Goal: Task Accomplishment & Management: Manage account settings

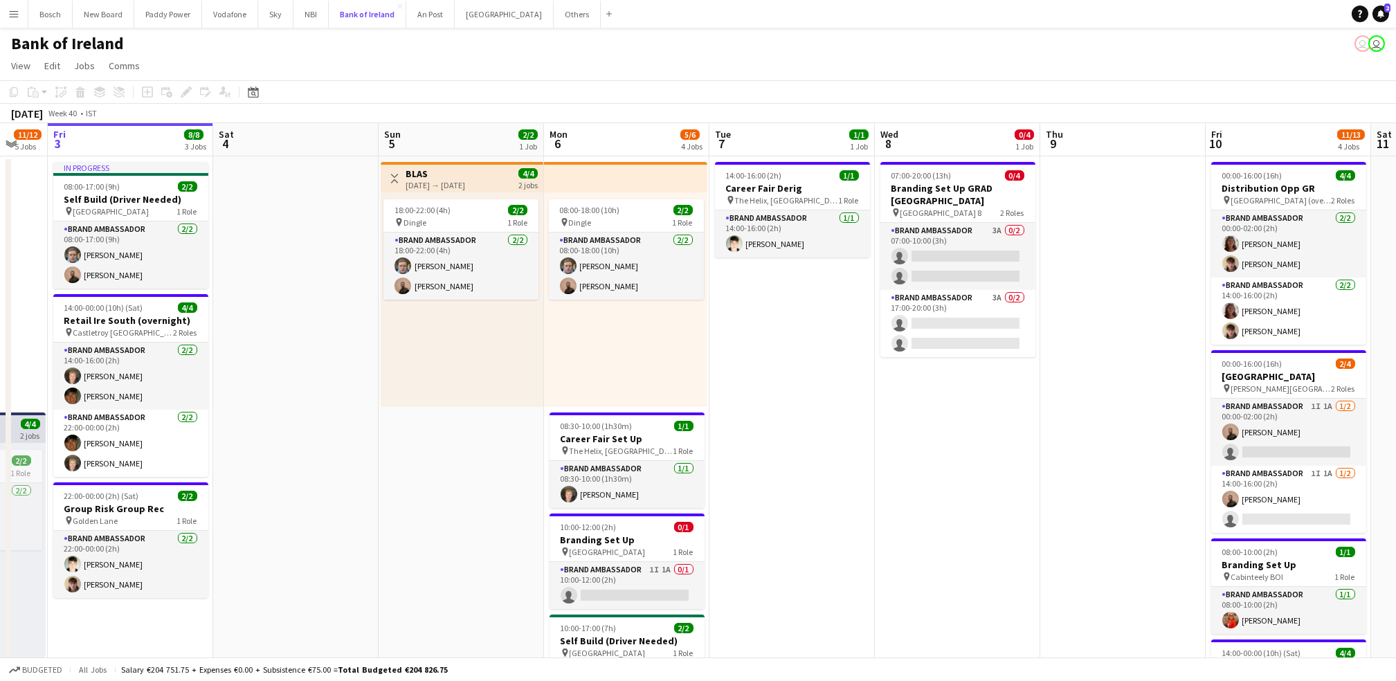
scroll to position [0, 616]
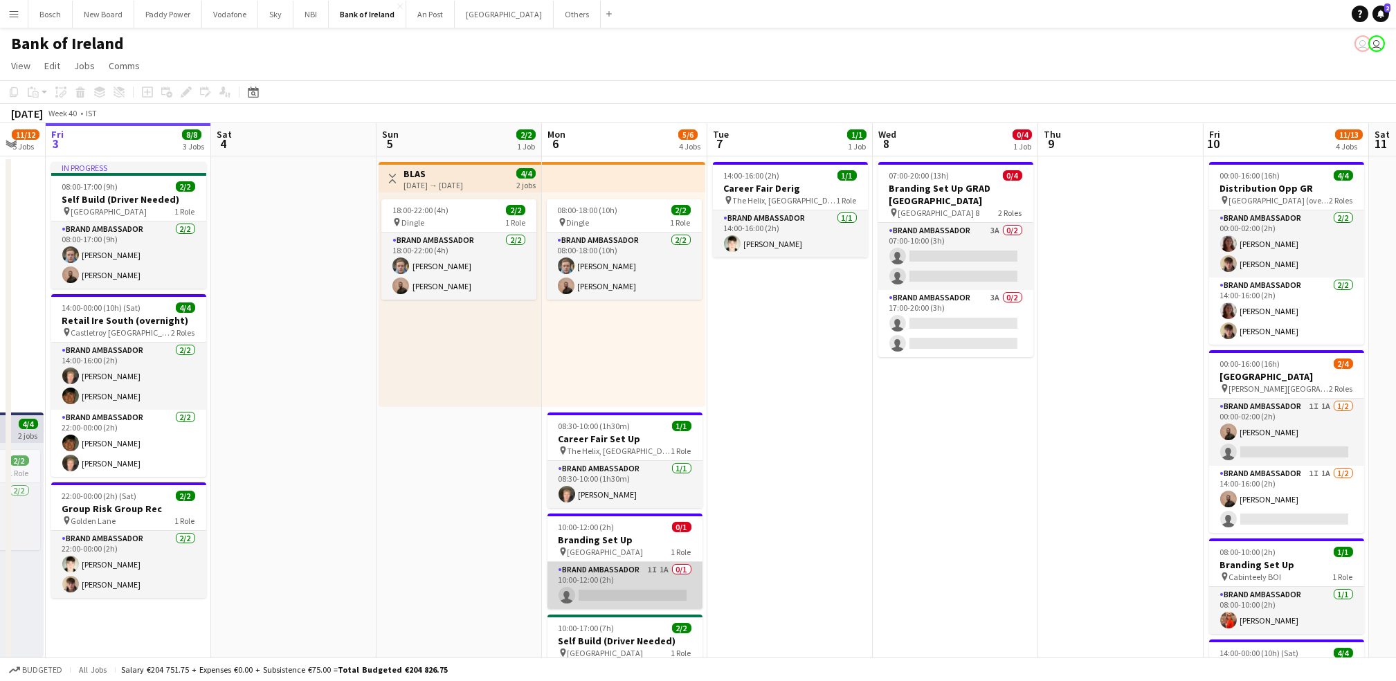
click at [603, 566] on app-card-role "Brand Ambassador 1I 1A 0/1 10:00-12:00 (2h) single-neutral-actions" at bounding box center [624, 585] width 155 height 47
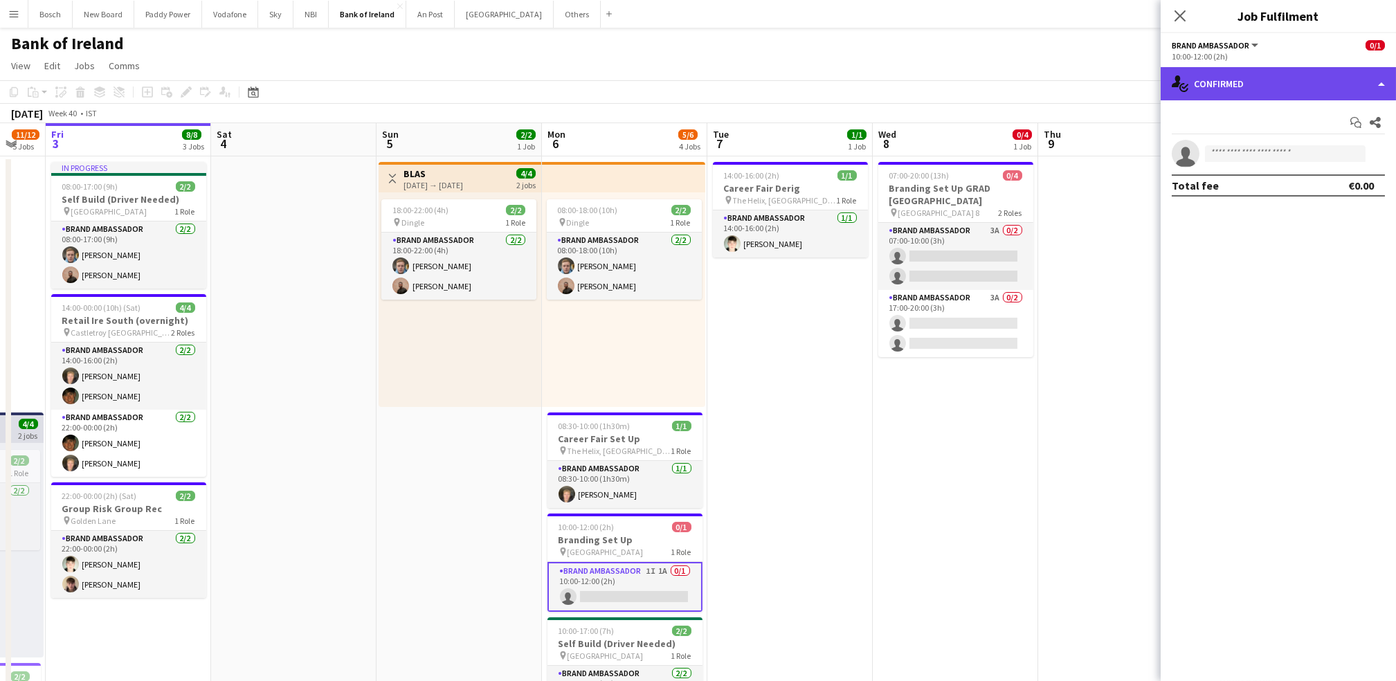
click at [1232, 89] on div "single-neutral-actions-check-2 Confirmed" at bounding box center [1277, 83] width 235 height 33
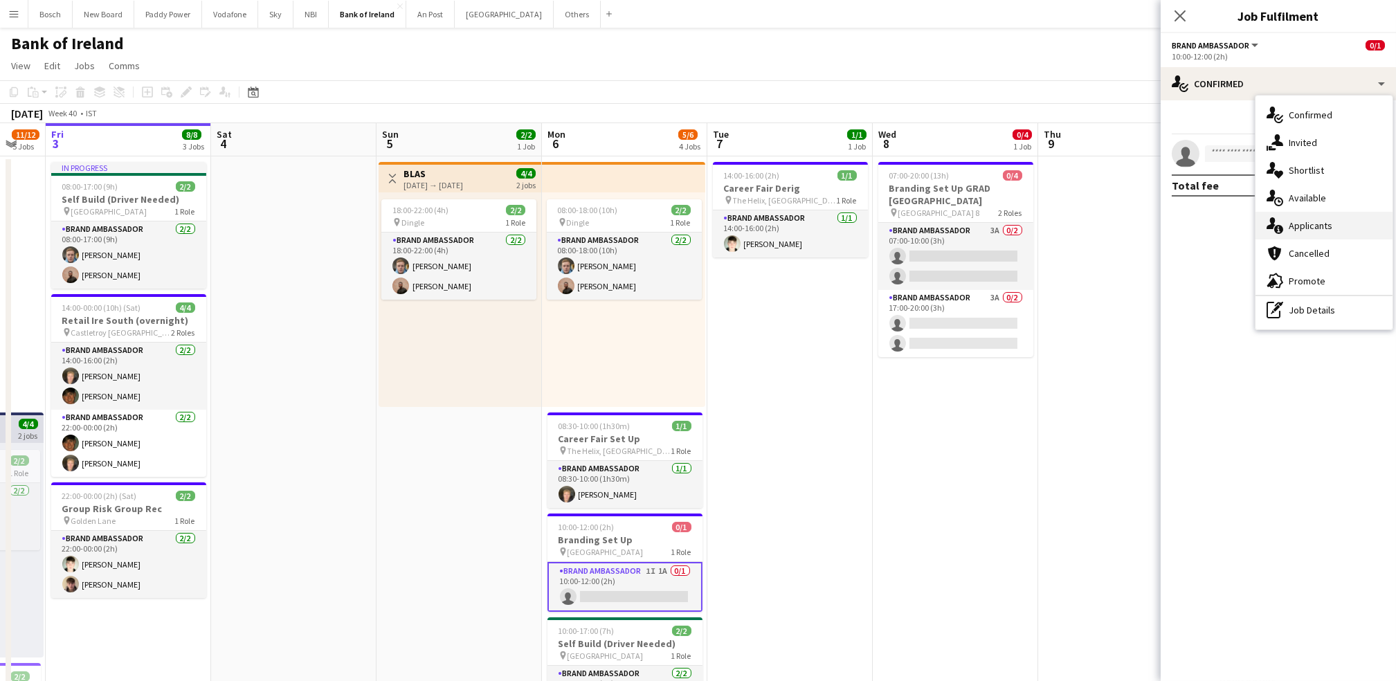
click at [1295, 219] on span "Applicants" at bounding box center [1310, 225] width 44 height 12
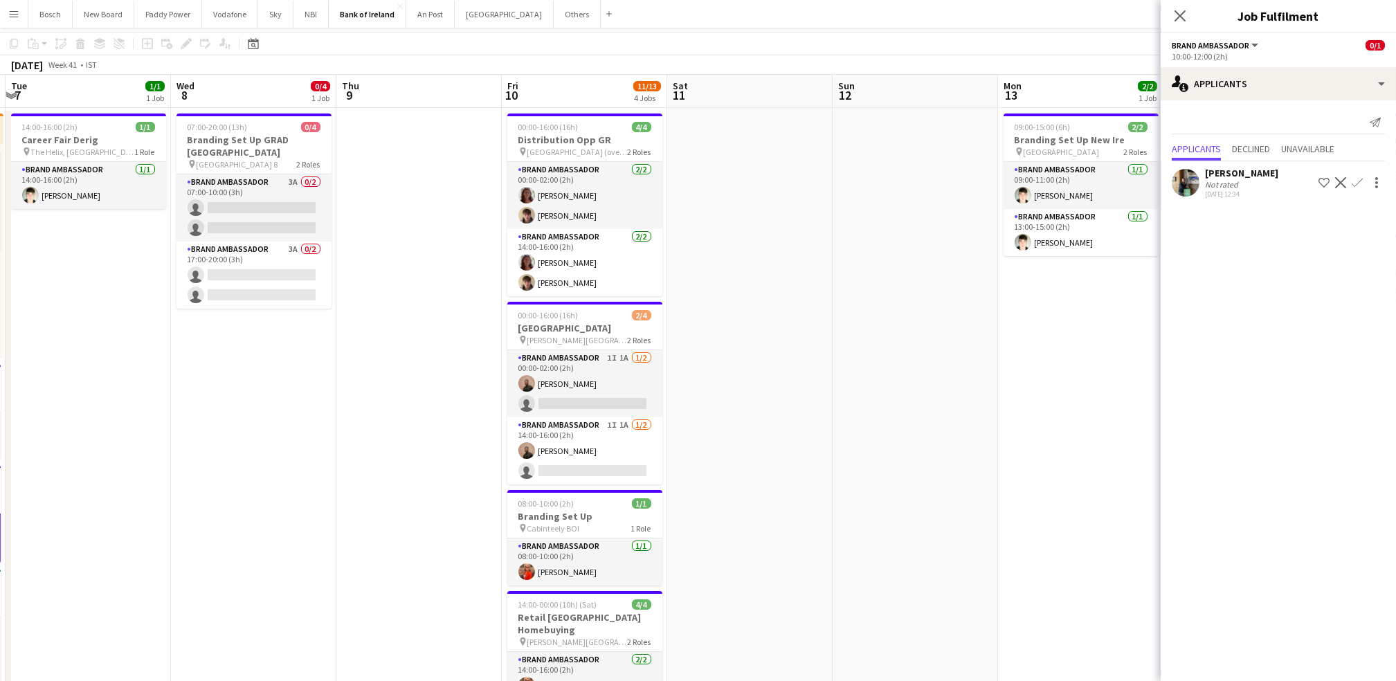
scroll to position [11, 0]
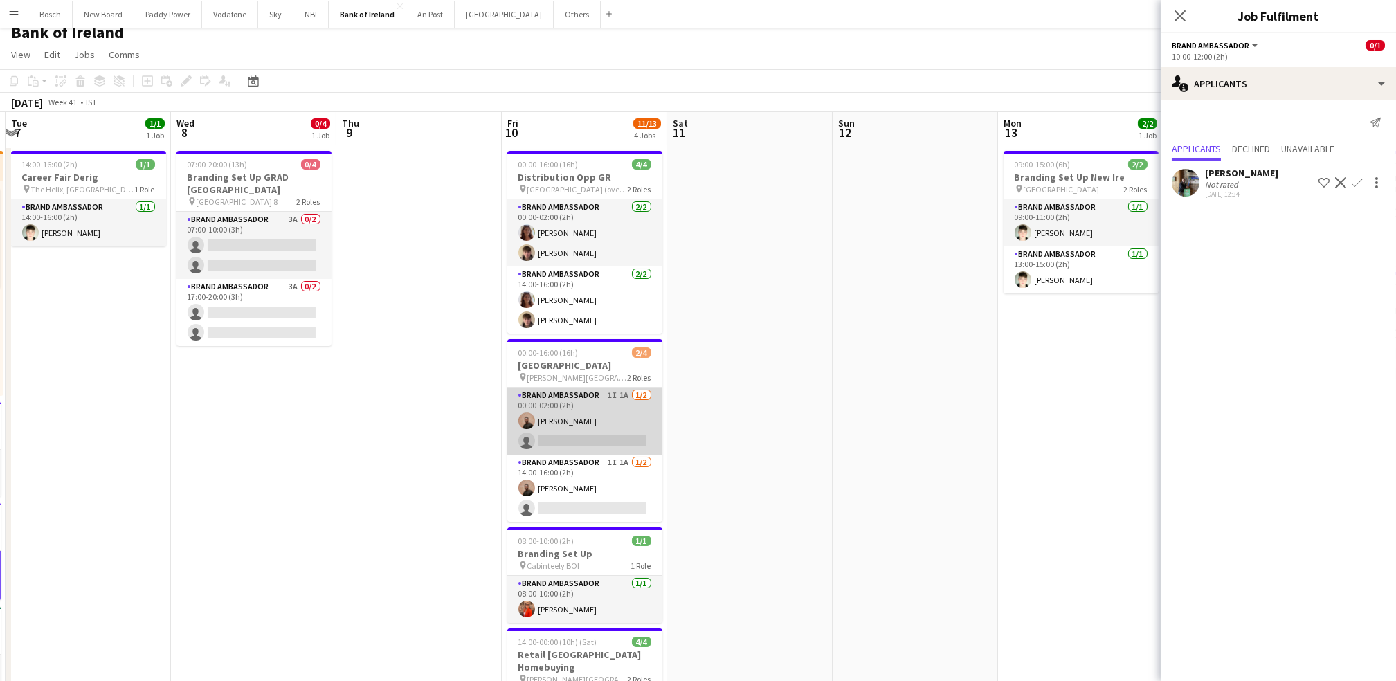
click at [569, 420] on app-card-role "Brand Ambassador 1I 1A [DATE] 00:00-02:00 (2h) [PERSON_NAME] single-neutral-act…" at bounding box center [584, 420] width 155 height 67
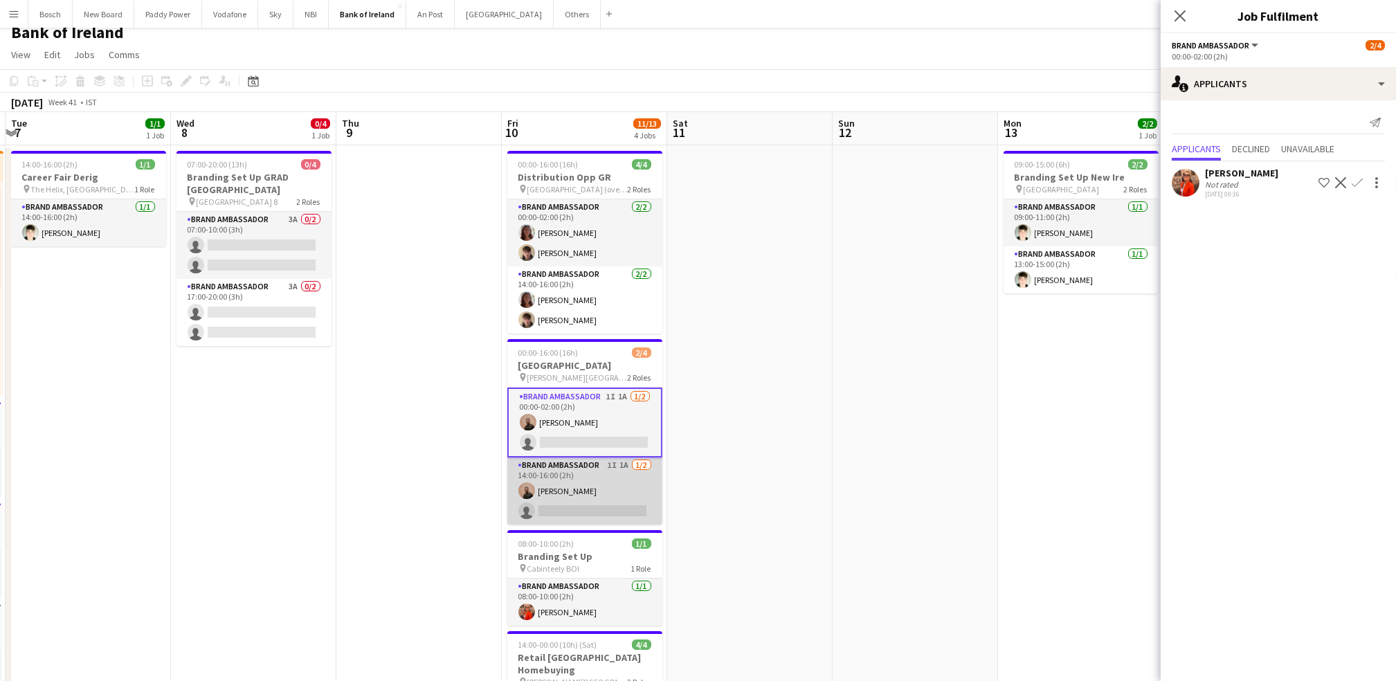
click at [563, 488] on app-card-role "Brand Ambassador 1I 1A [DATE] 14:00-16:00 (2h) [PERSON_NAME] single-neutral-act…" at bounding box center [584, 490] width 155 height 67
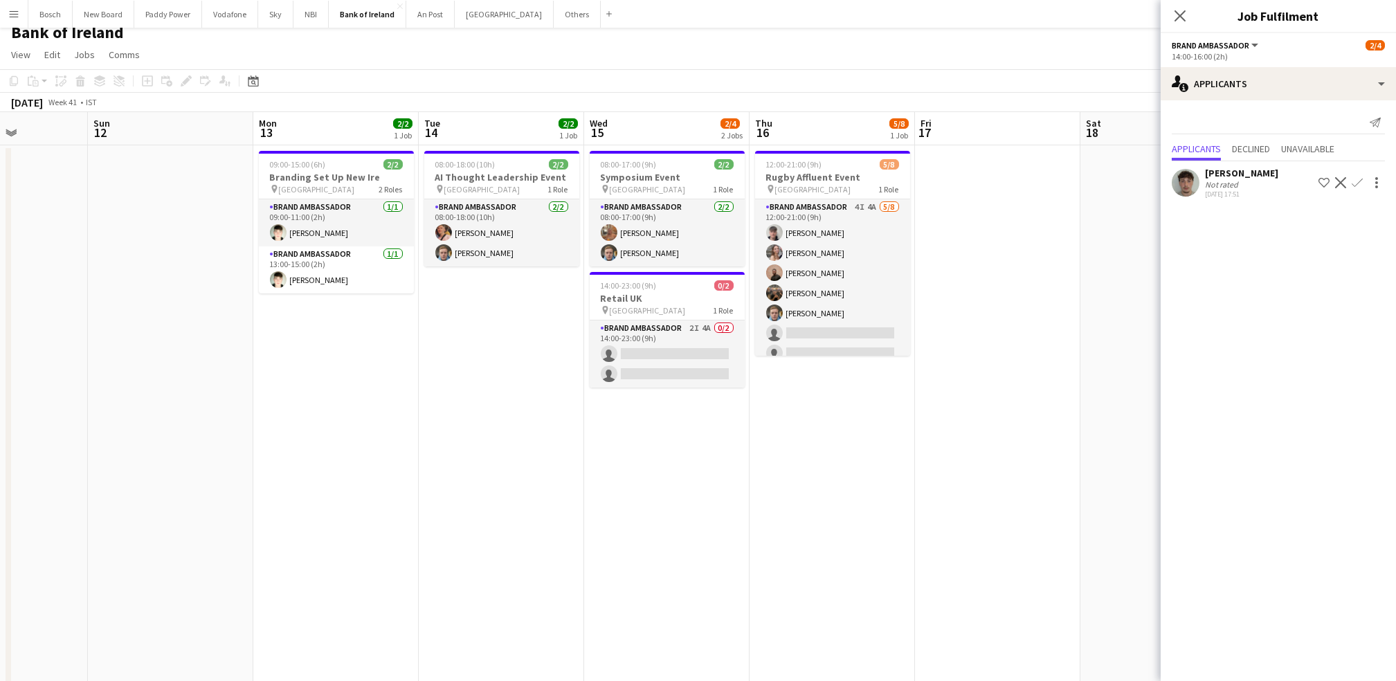
scroll to position [0, 580]
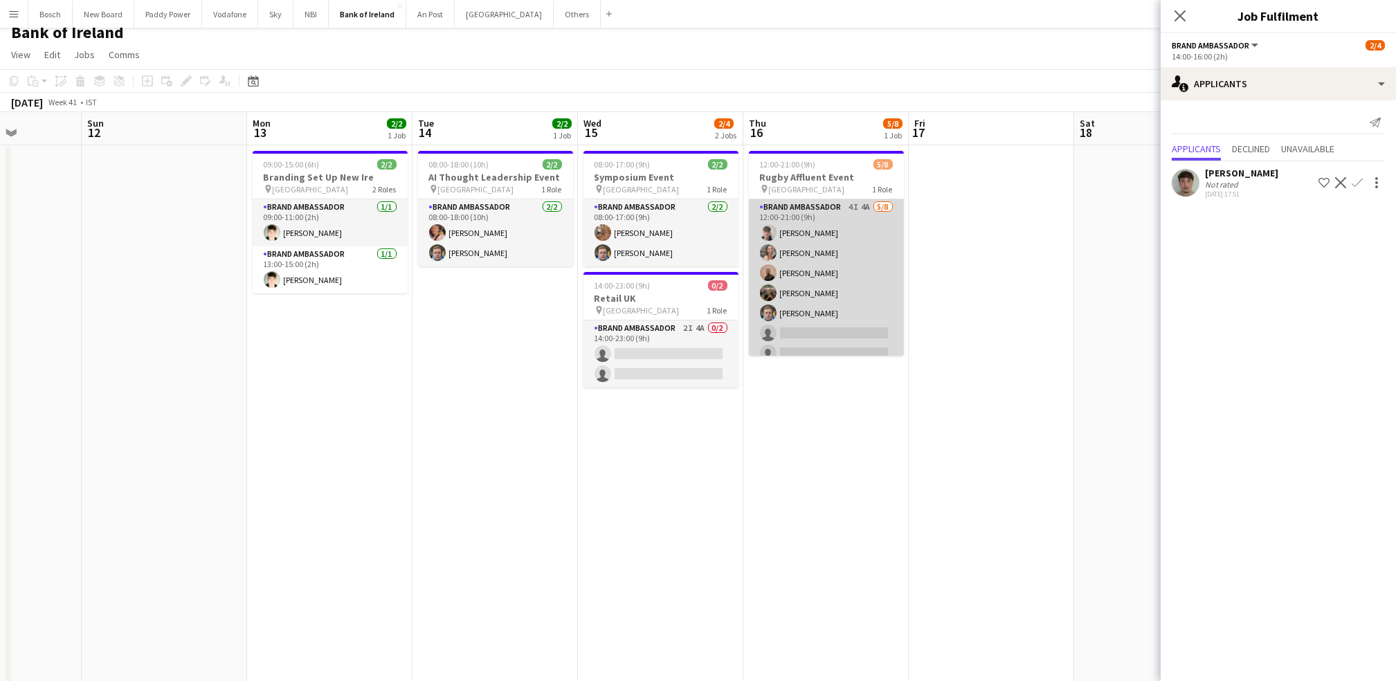
click at [800, 294] on app-card-role "Brand Ambassador 4I 4A [DATE] 12:00-21:00 (9h) [PERSON_NAME] [PERSON_NAME] [PER…" at bounding box center [826, 292] width 155 height 187
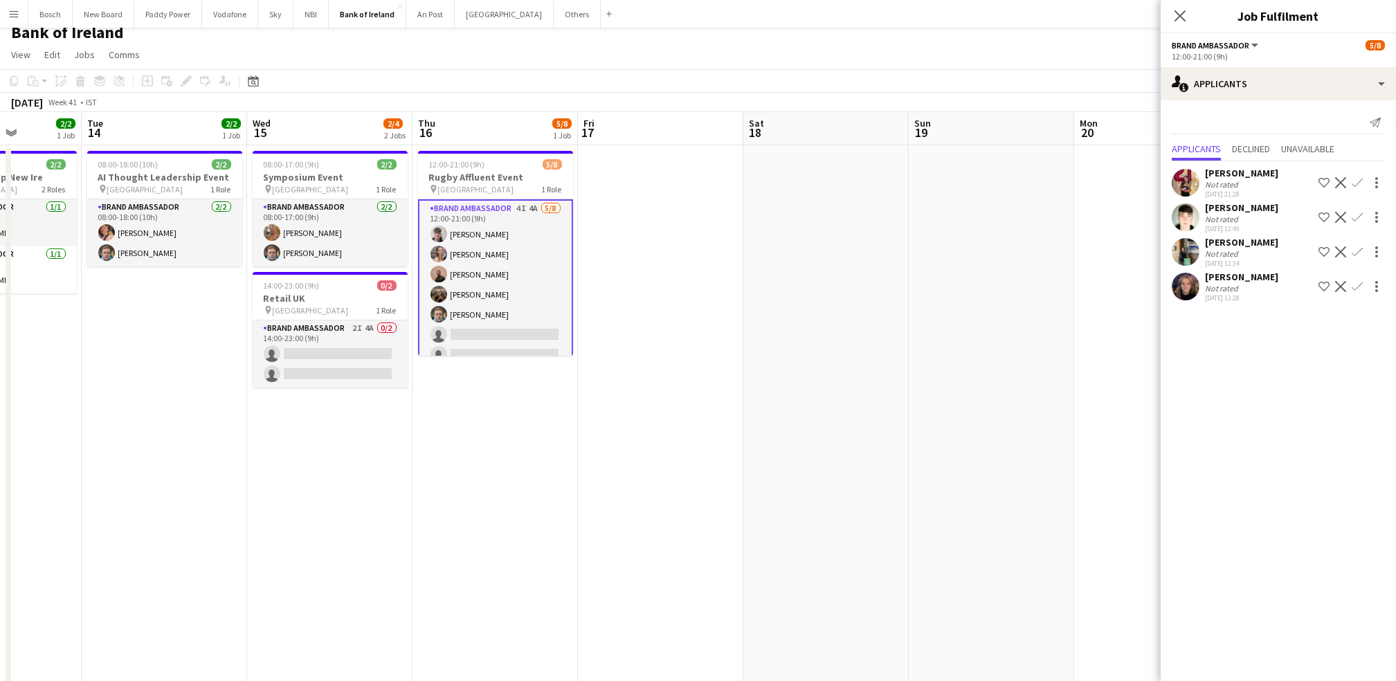
scroll to position [0, 463]
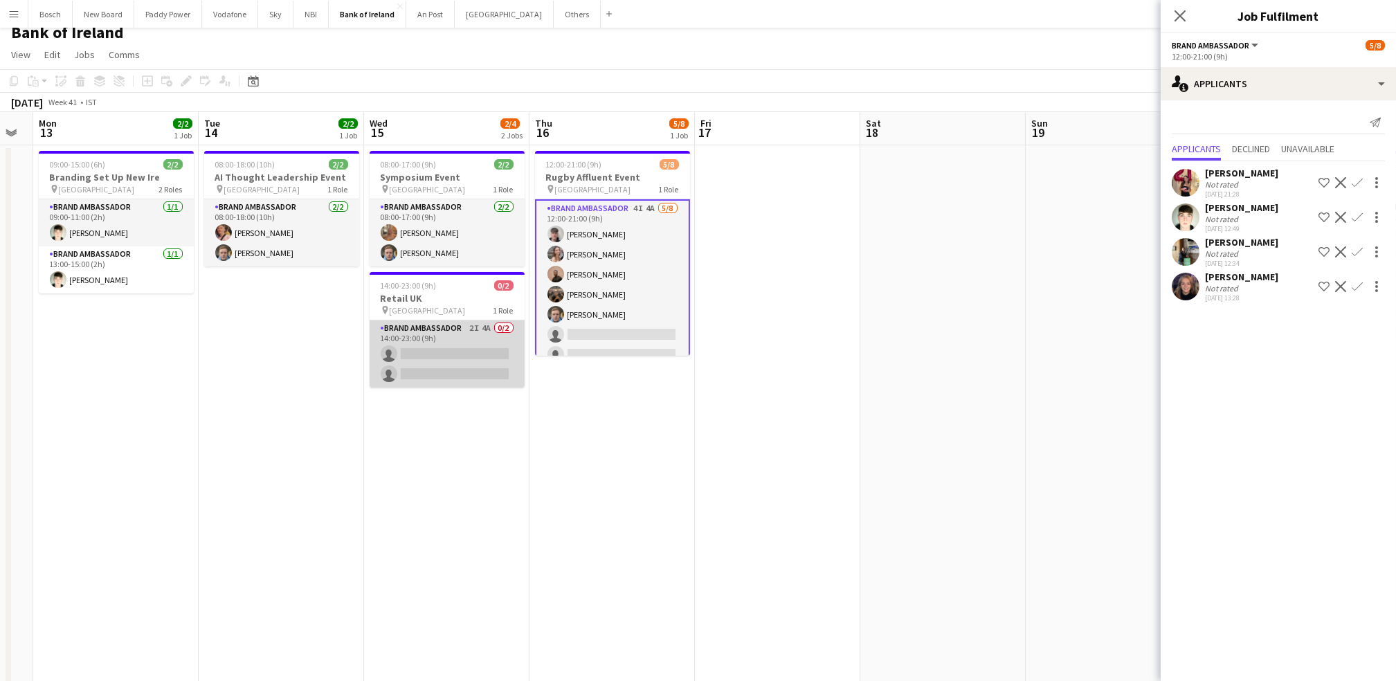
click at [455, 387] on app-card-role "Brand Ambassador 2I 4A 0/2 14:00-23:00 (9h) single-neutral-actions single-neutr…" at bounding box center [446, 353] width 155 height 67
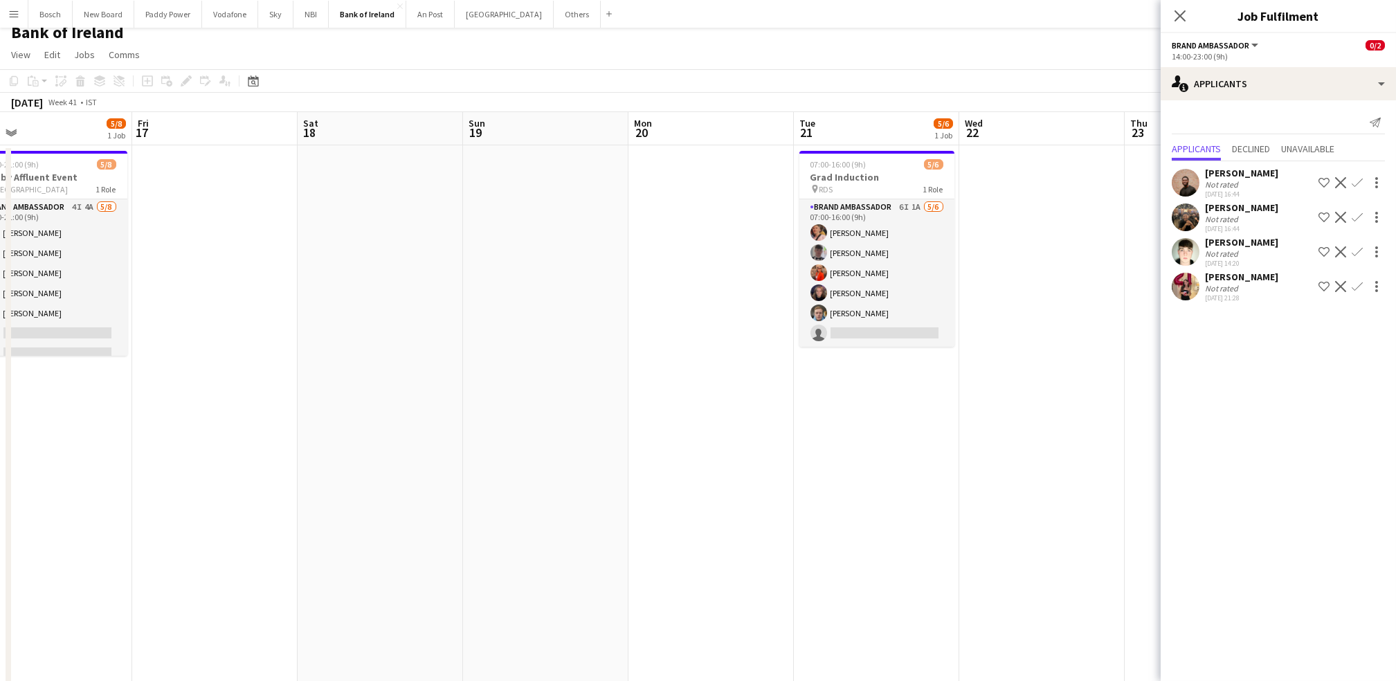
scroll to position [0, 491]
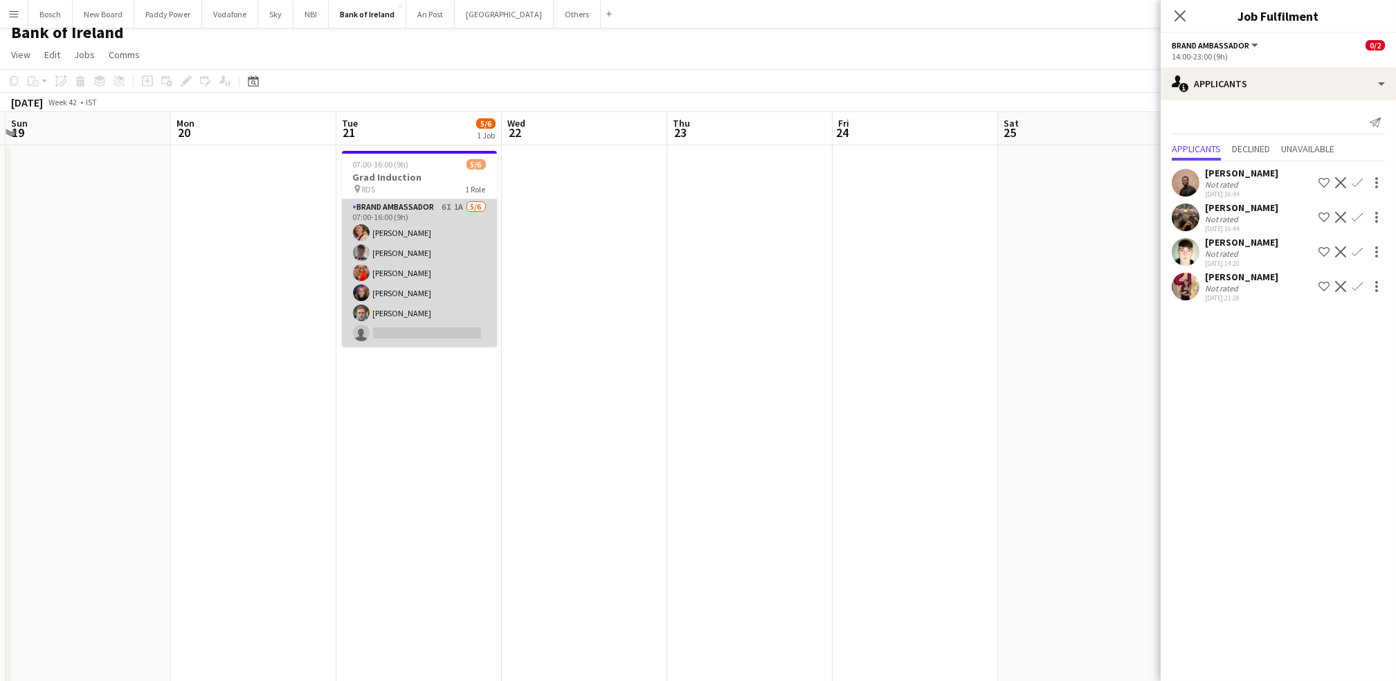
click at [401, 306] on app-card-role "Brand Ambassador 6I 1A [DATE] 07:00-16:00 (9h) [PERSON_NAME] [PERSON_NAME] [PER…" at bounding box center [419, 272] width 155 height 147
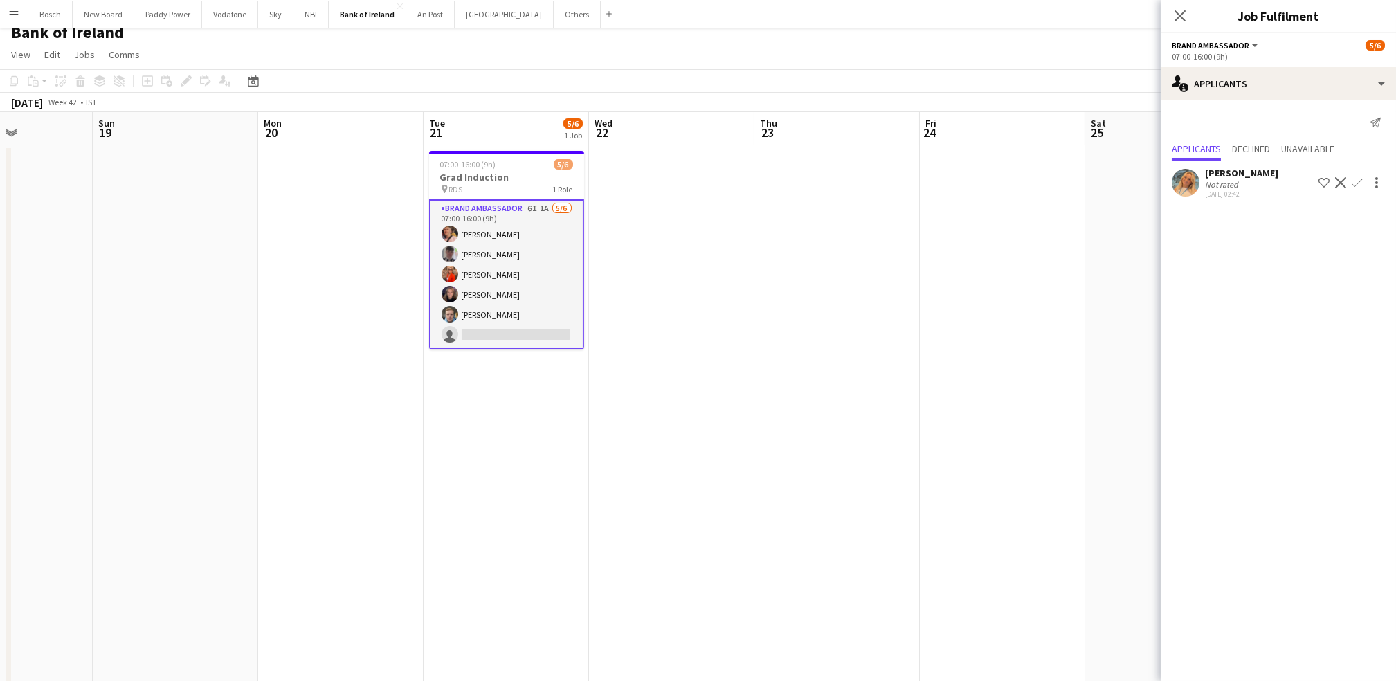
scroll to position [0, 402]
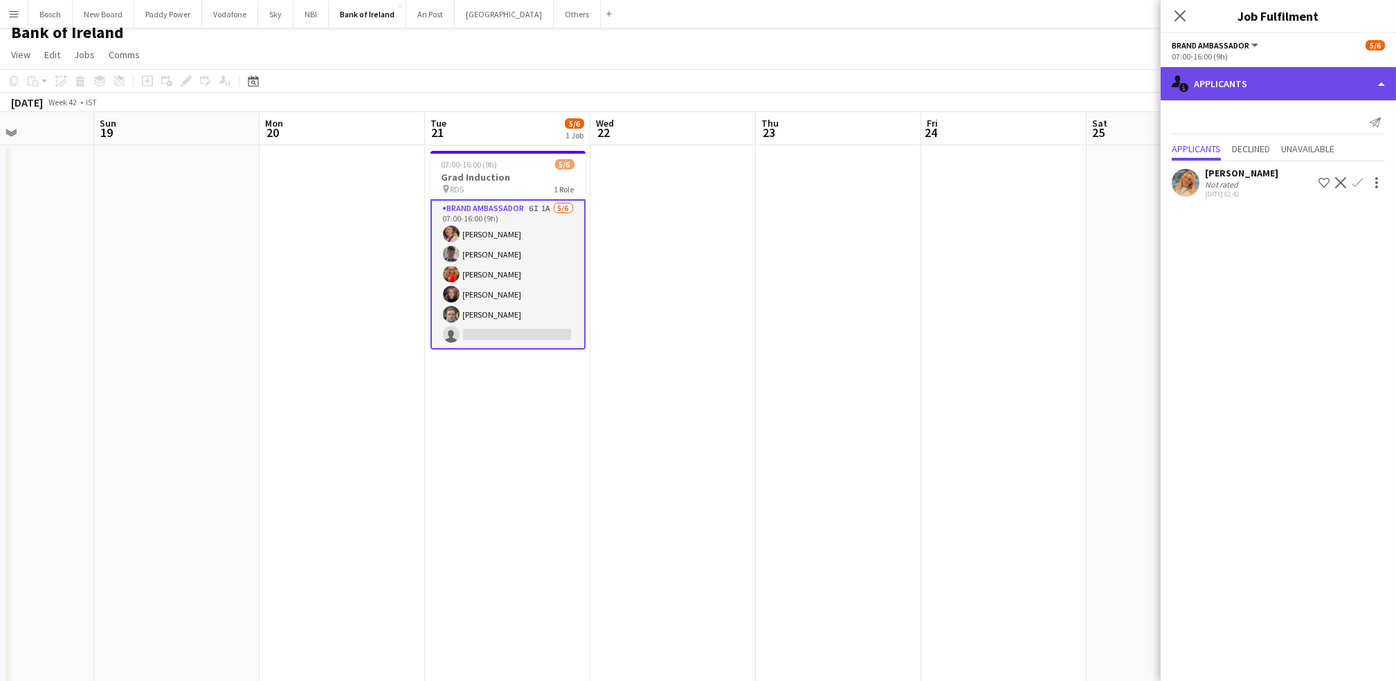
click at [1296, 82] on div "single-neutral-actions-information Applicants" at bounding box center [1277, 83] width 235 height 33
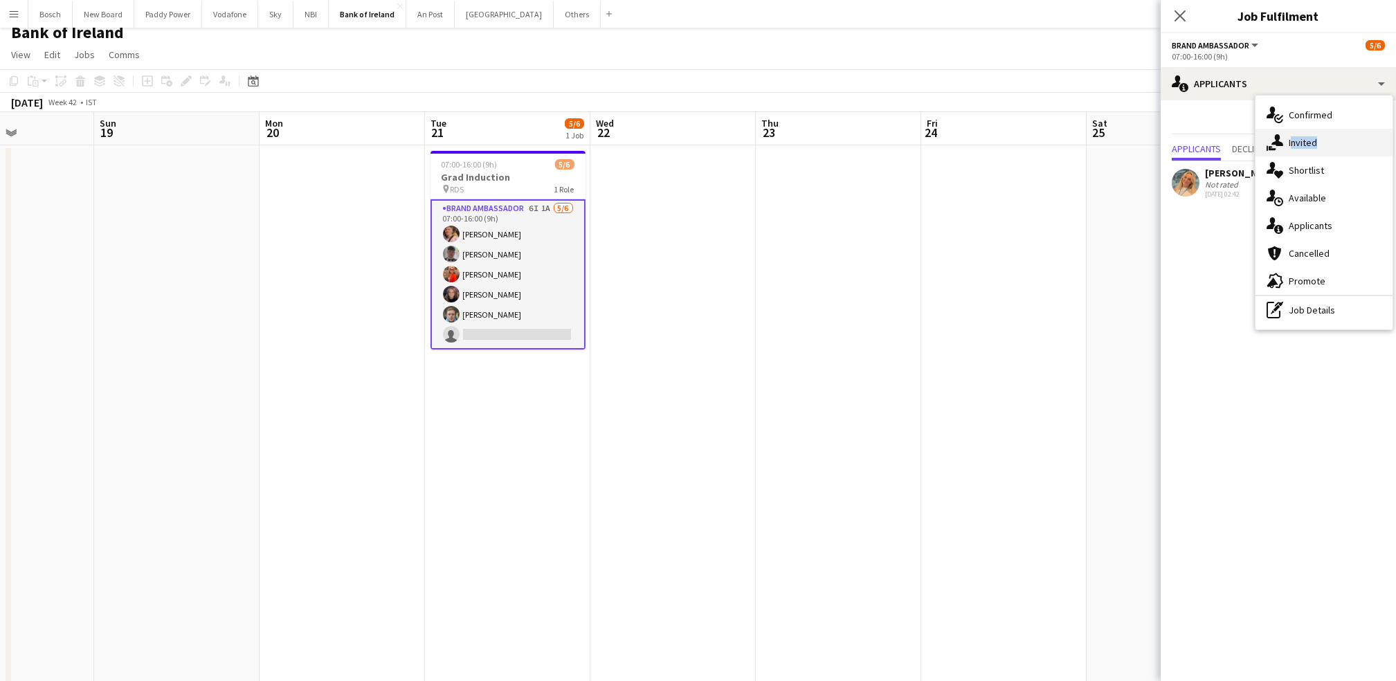
drag, startPoint x: 1308, startPoint y: 147, endPoint x: 1270, endPoint y: 151, distance: 39.0
click at [1270, 151] on div "single-neutral-actions-share-1 Invited" at bounding box center [1323, 143] width 137 height 28
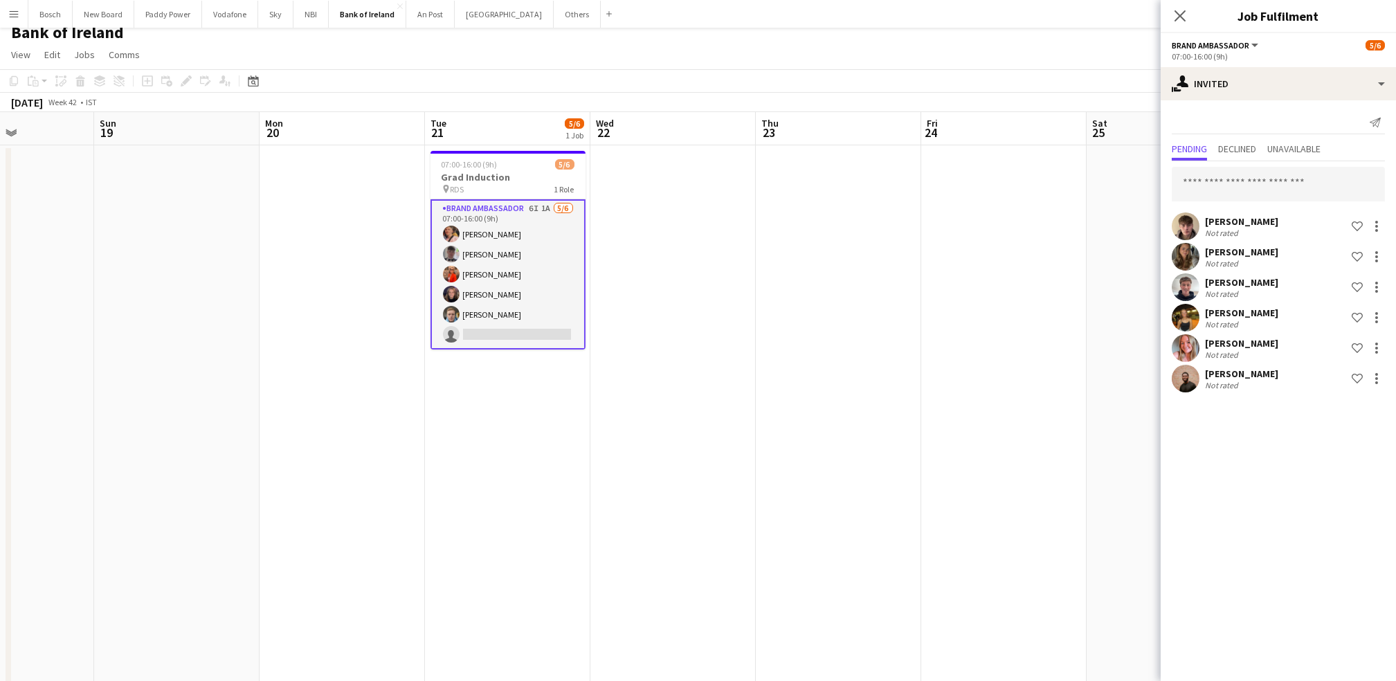
click at [1270, 151] on div "Pending Declined Unavailable" at bounding box center [1277, 150] width 213 height 21
click at [1241, 151] on span "Declined" at bounding box center [1237, 149] width 38 height 10
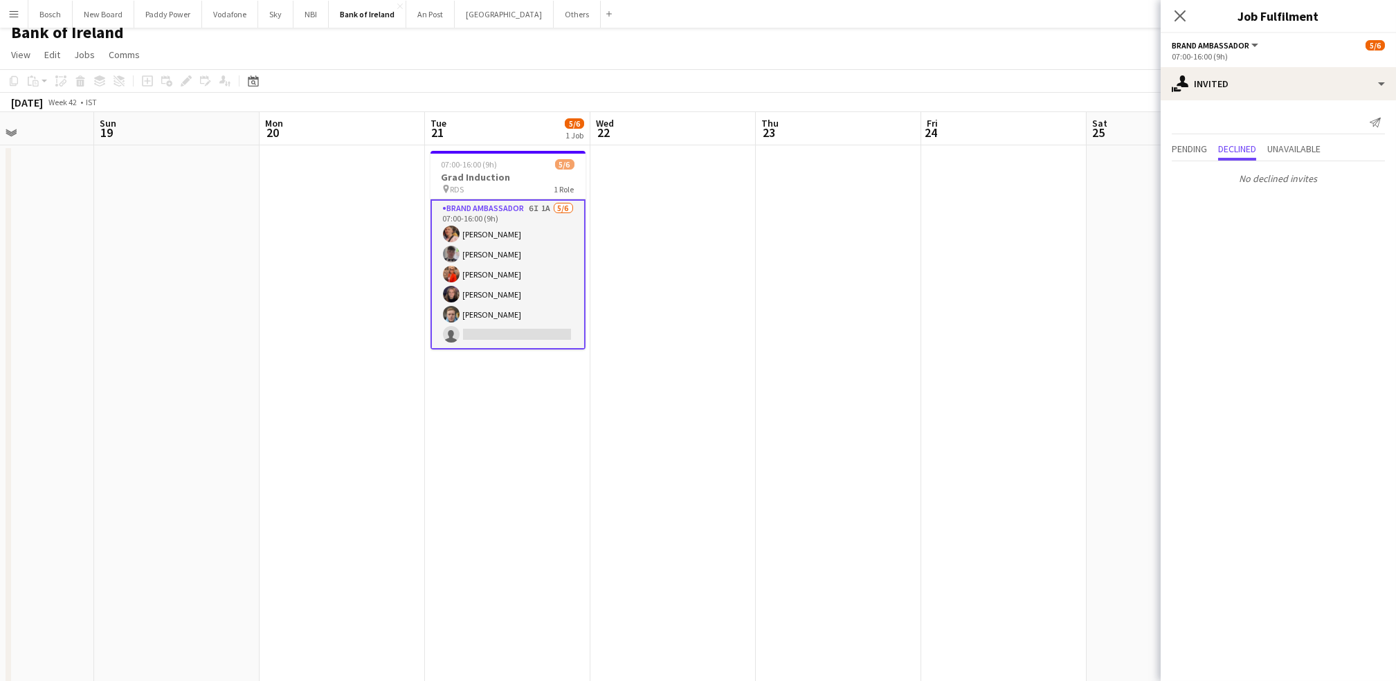
click at [1010, 91] on app-toolbar "Copy Paste Paste Ctrl+V Paste with crew Ctrl+Shift+V Paste linked Job [GEOGRAPH…" at bounding box center [698, 81] width 1396 height 24
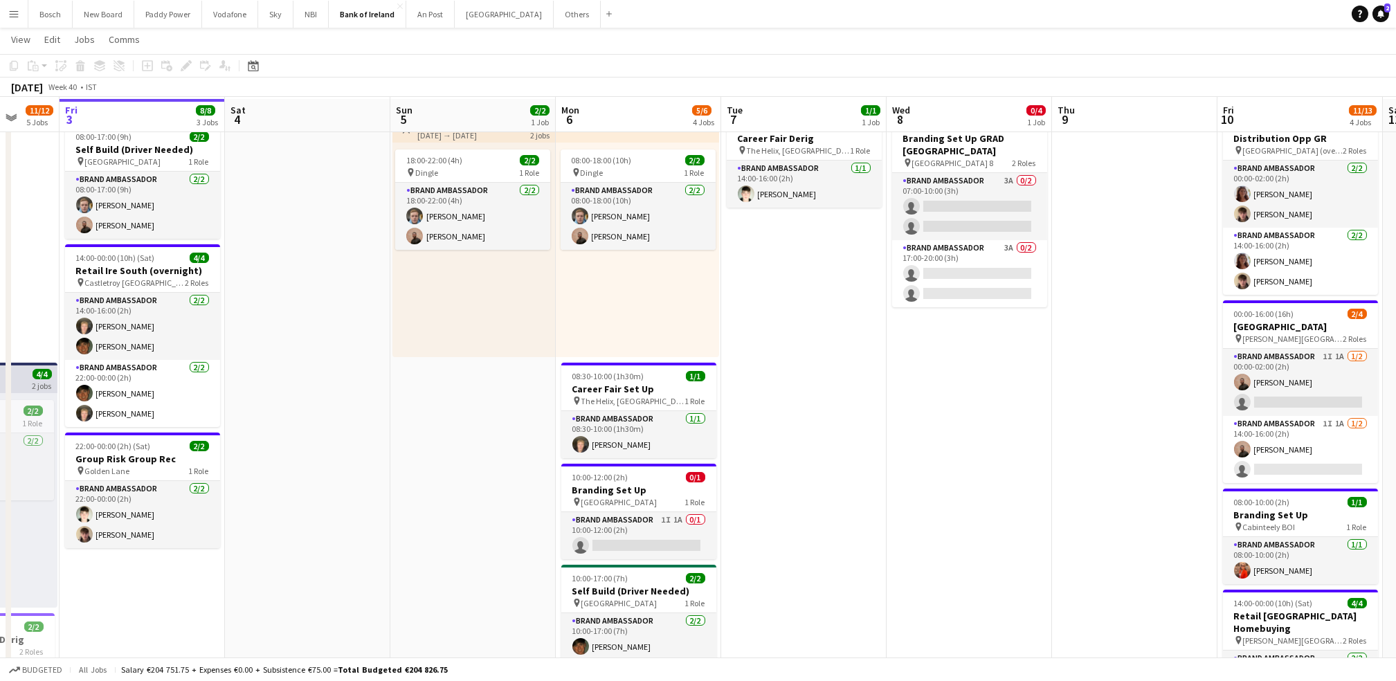
scroll to position [50, 0]
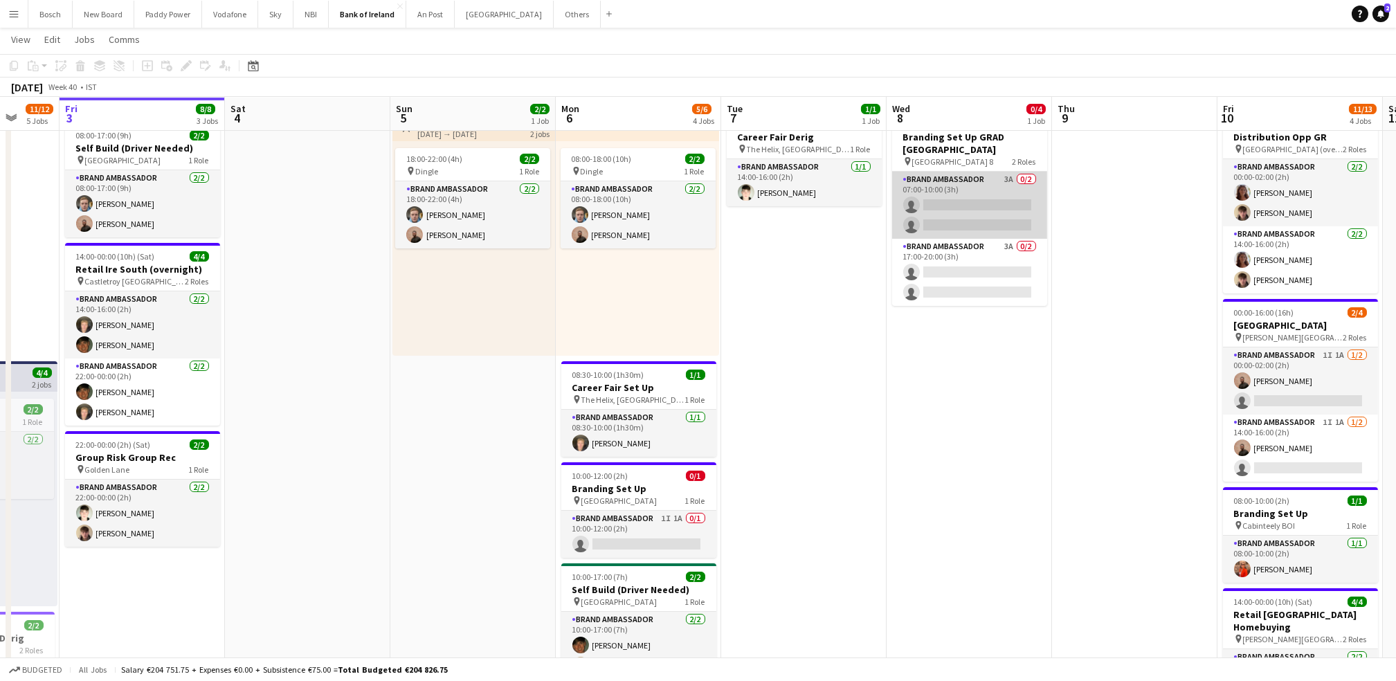
click at [965, 196] on app-card-role "Brand Ambassador 3A 0/2 07:00-10:00 (3h) single-neutral-actions single-neutral-…" at bounding box center [969, 205] width 155 height 67
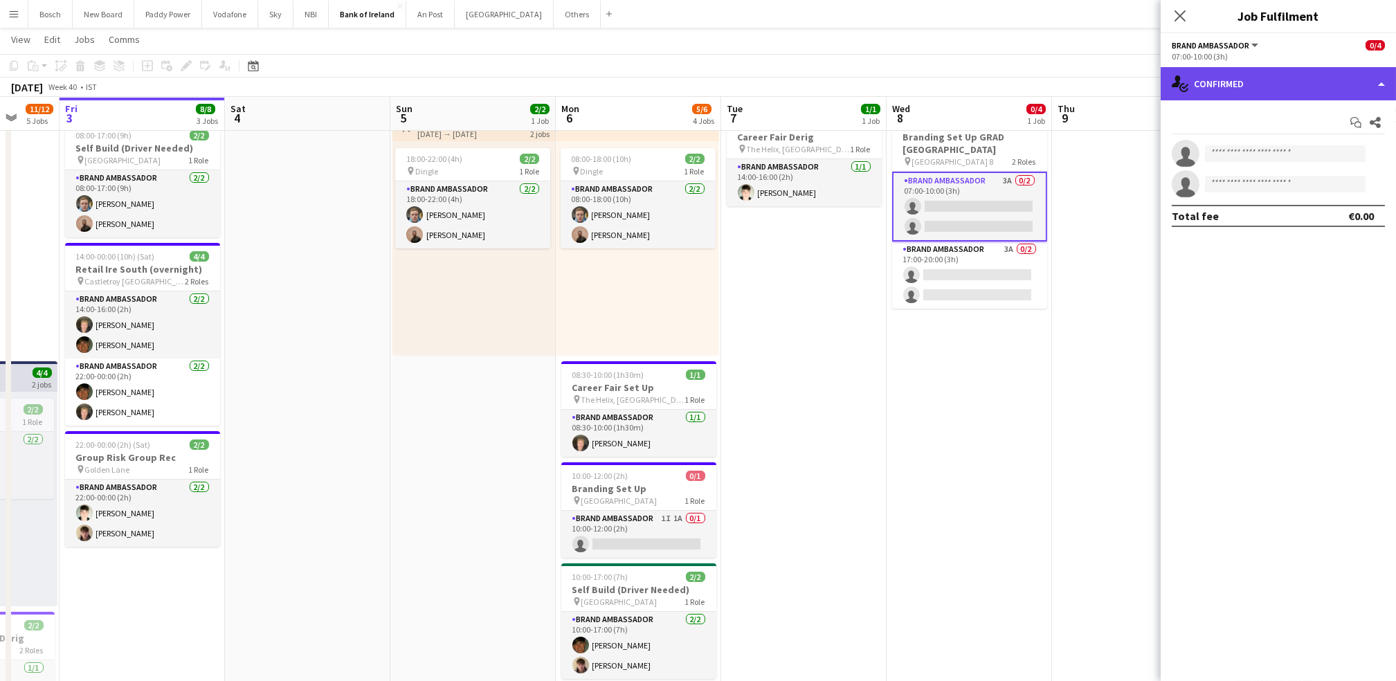
click at [1224, 89] on div "single-neutral-actions-check-2 Confirmed" at bounding box center [1277, 83] width 235 height 33
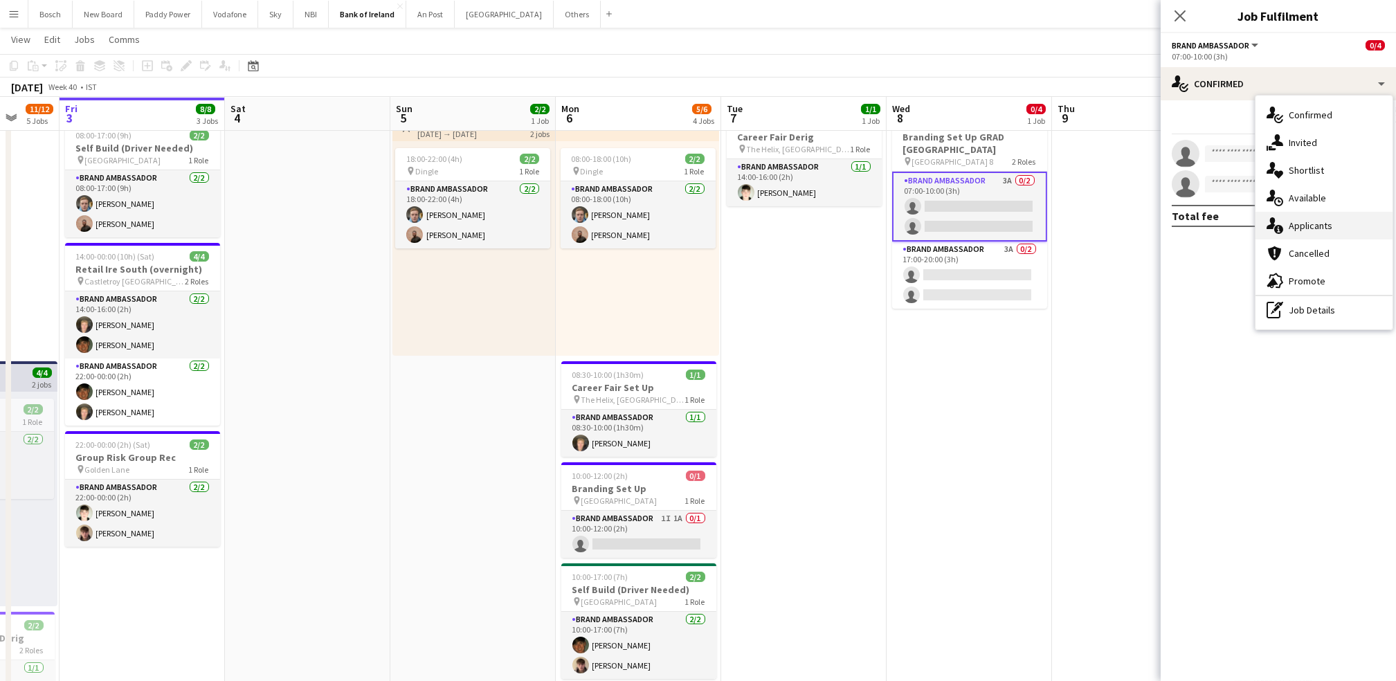
click at [1293, 226] on span "Applicants" at bounding box center [1310, 225] width 44 height 12
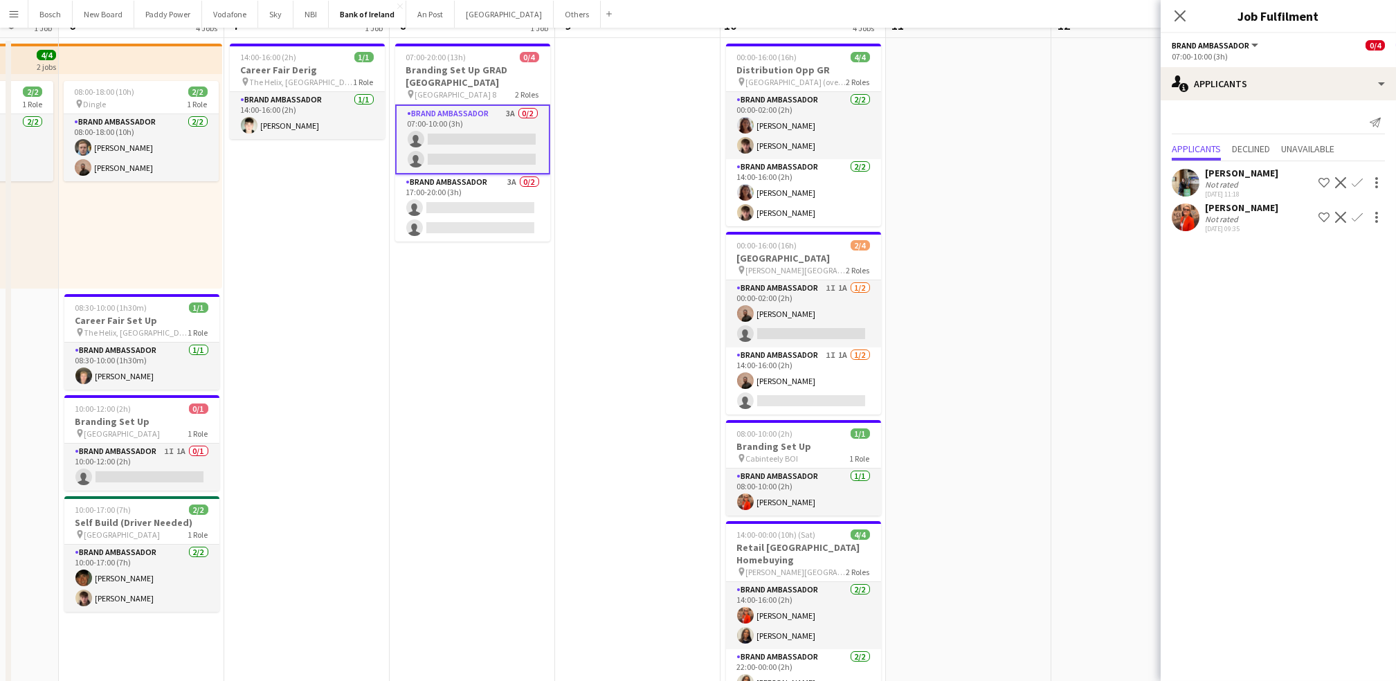
scroll to position [0, 0]
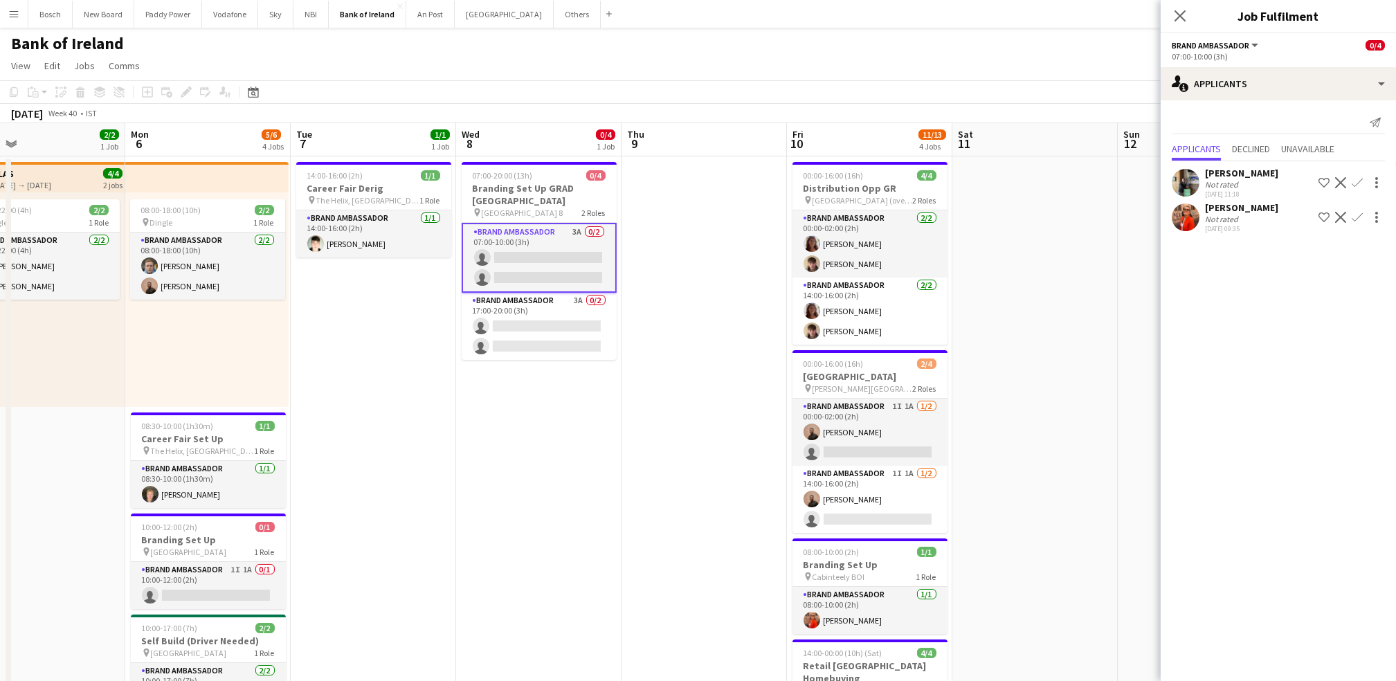
drag, startPoint x: 1090, startPoint y: 374, endPoint x: 1159, endPoint y: 485, distance: 130.5
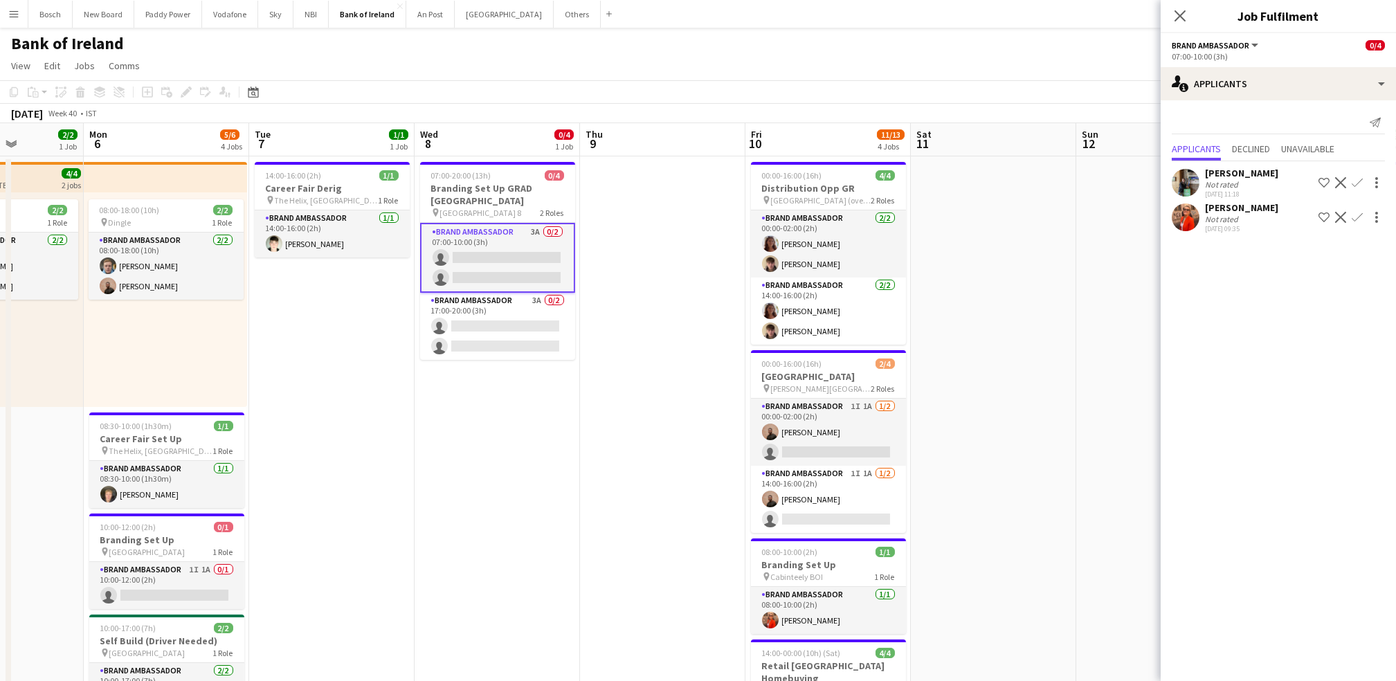
scroll to position [0, 413]
click at [470, 305] on app-card-role "Brand Ambassador 3A 0/2 17:00-20:00 (3h) single-neutral-actions single-neutral-…" at bounding box center [496, 326] width 155 height 67
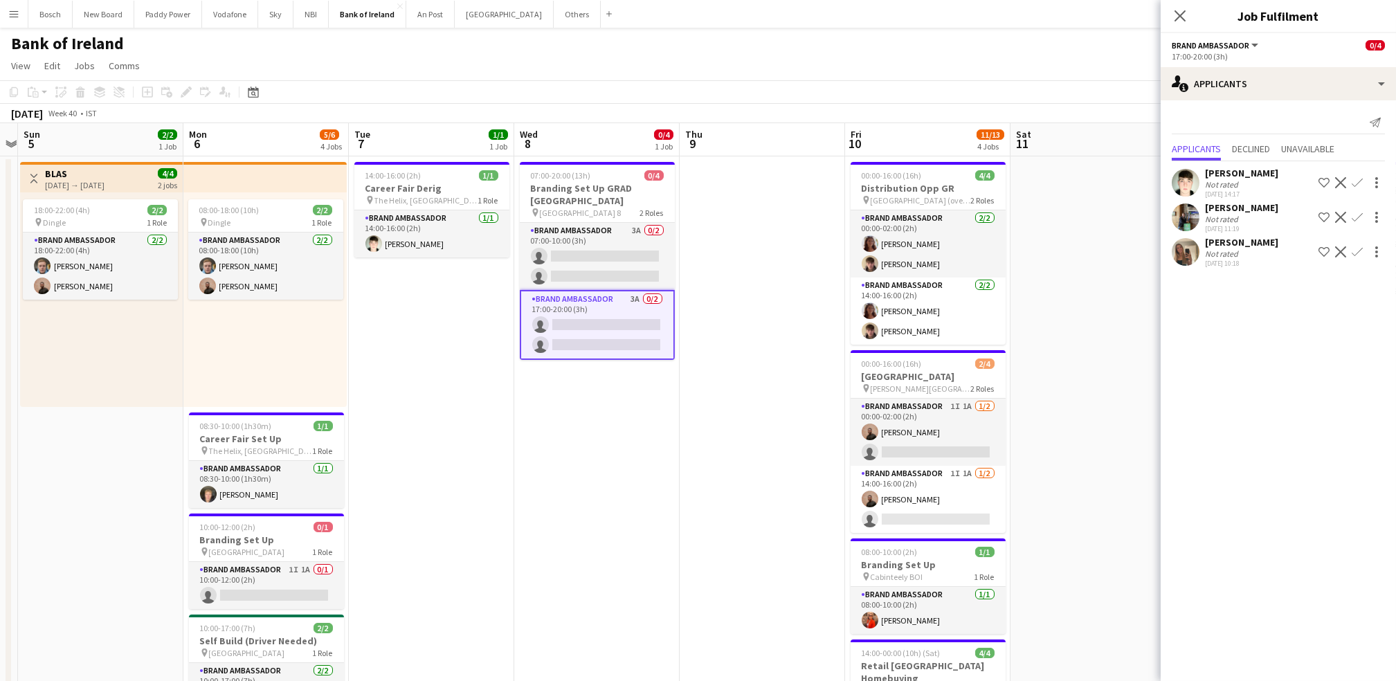
scroll to position [0, 313]
click at [560, 234] on app-card-role "Brand Ambassador 3A 0/2 07:00-10:00 (3h) single-neutral-actions single-neutral-…" at bounding box center [596, 256] width 155 height 67
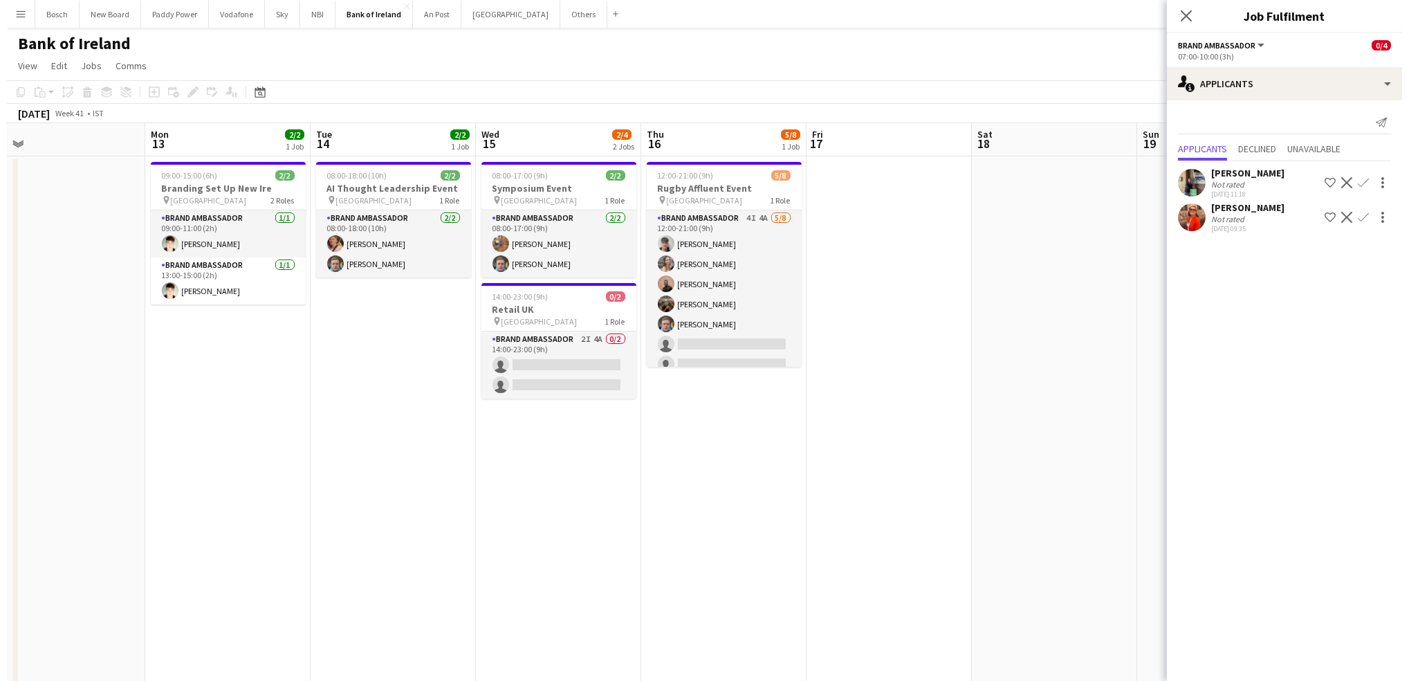
scroll to position [0, 390]
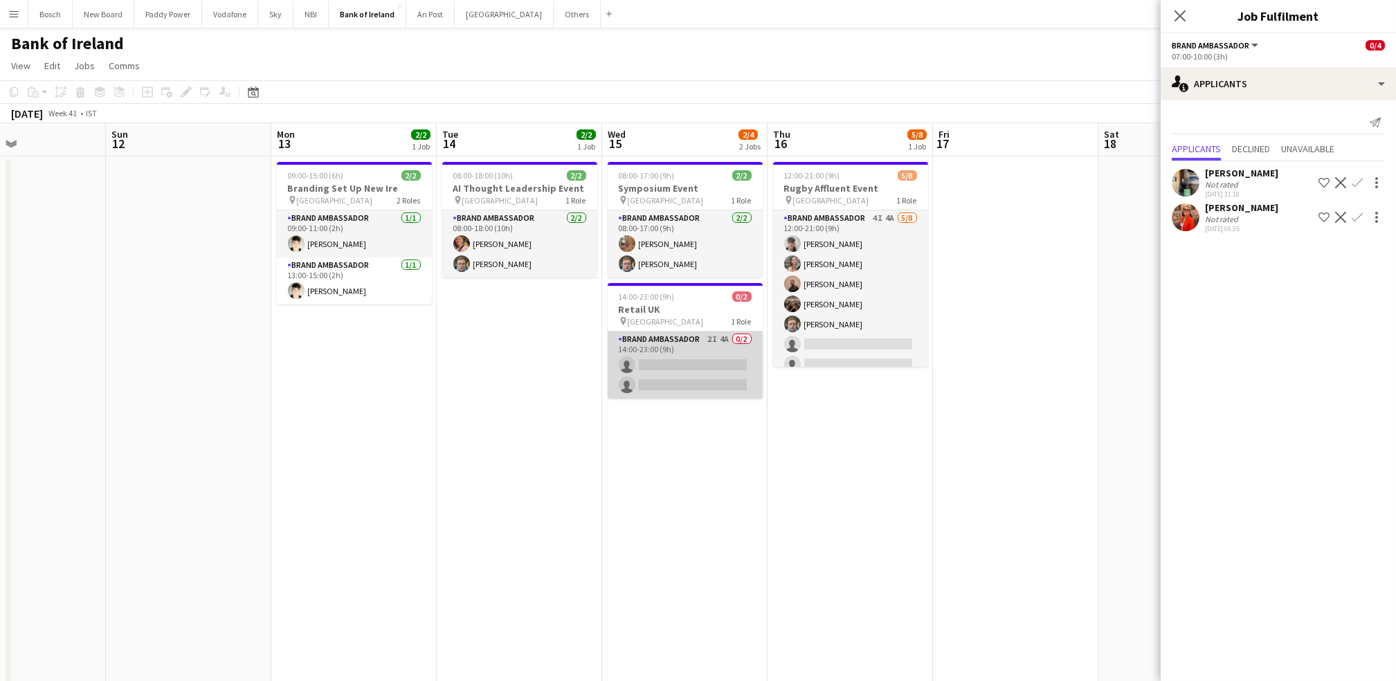
click at [690, 375] on app-card-role "Brand Ambassador 2I 4A 0/2 14:00-23:00 (9h) single-neutral-actions single-neutr…" at bounding box center [684, 364] width 155 height 67
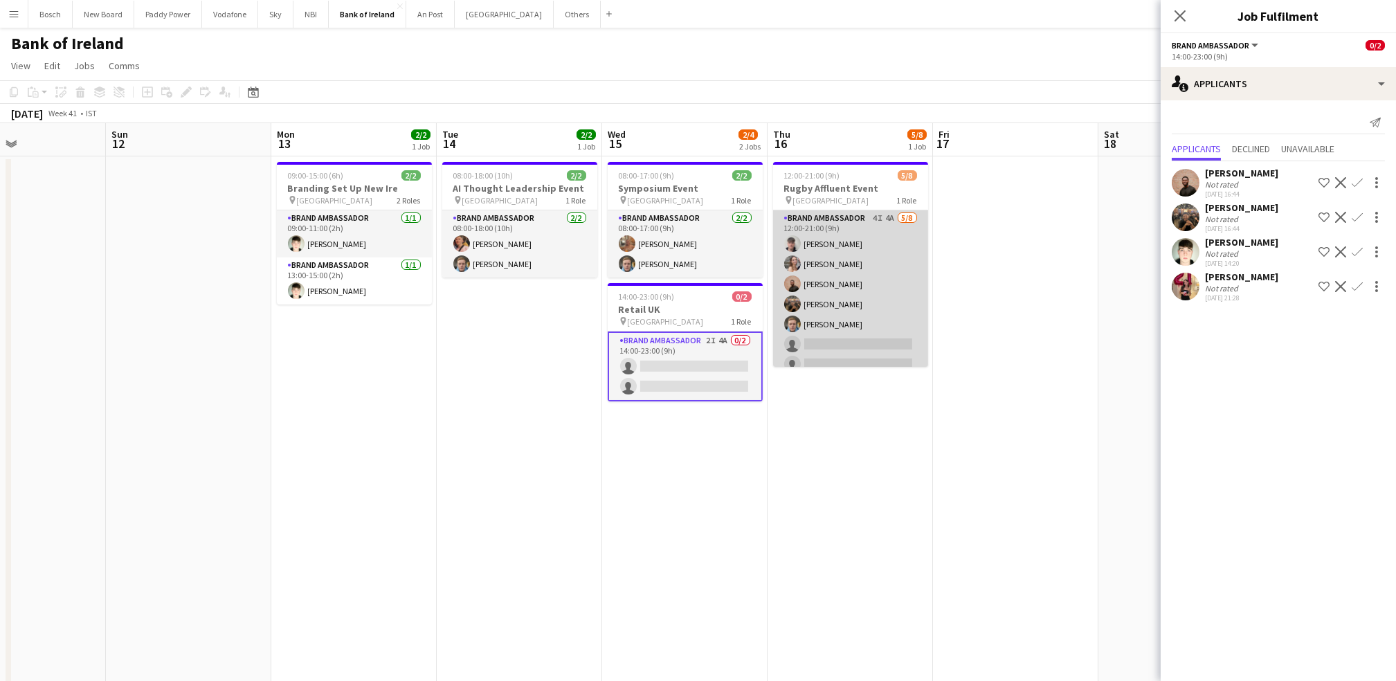
click at [856, 296] on app-card-role "Brand Ambassador 4I 4A [DATE] 12:00-21:00 (9h) [PERSON_NAME] [PERSON_NAME] [PER…" at bounding box center [850, 303] width 155 height 187
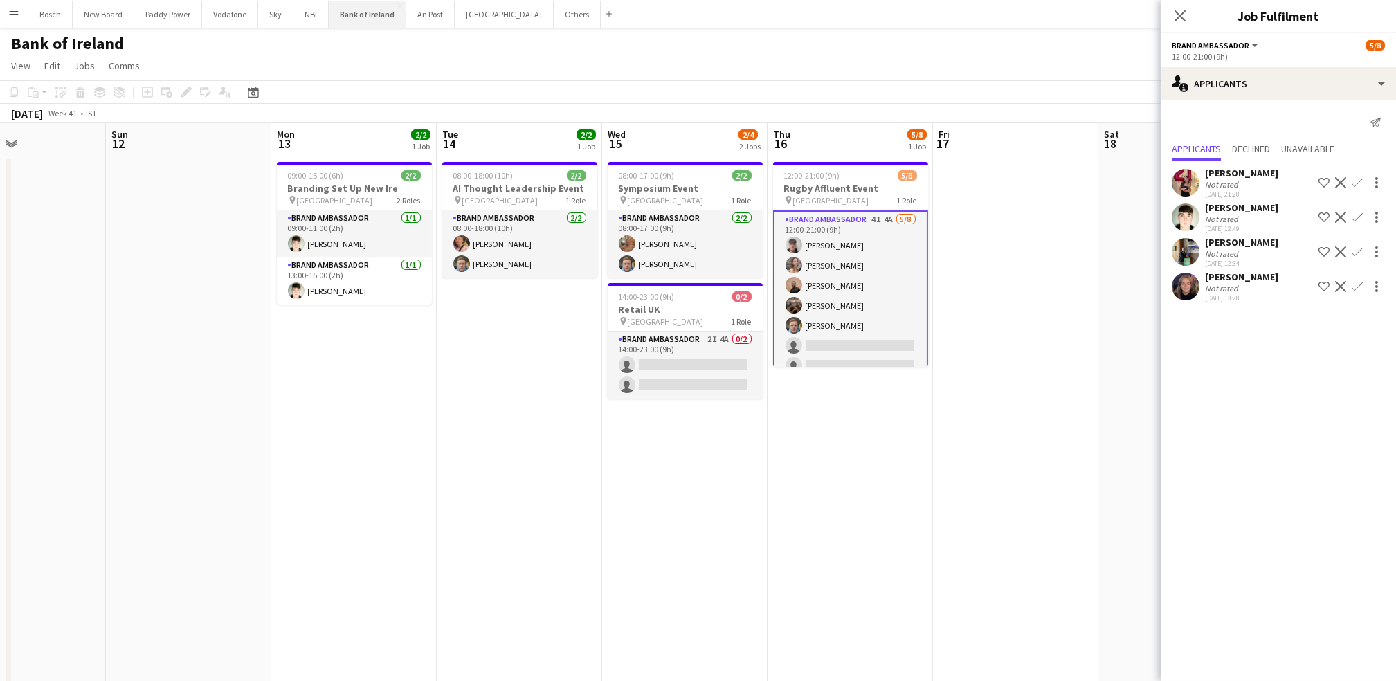
click at [365, 17] on button "Bank of Ireland Close" at bounding box center [367, 14] width 77 height 27
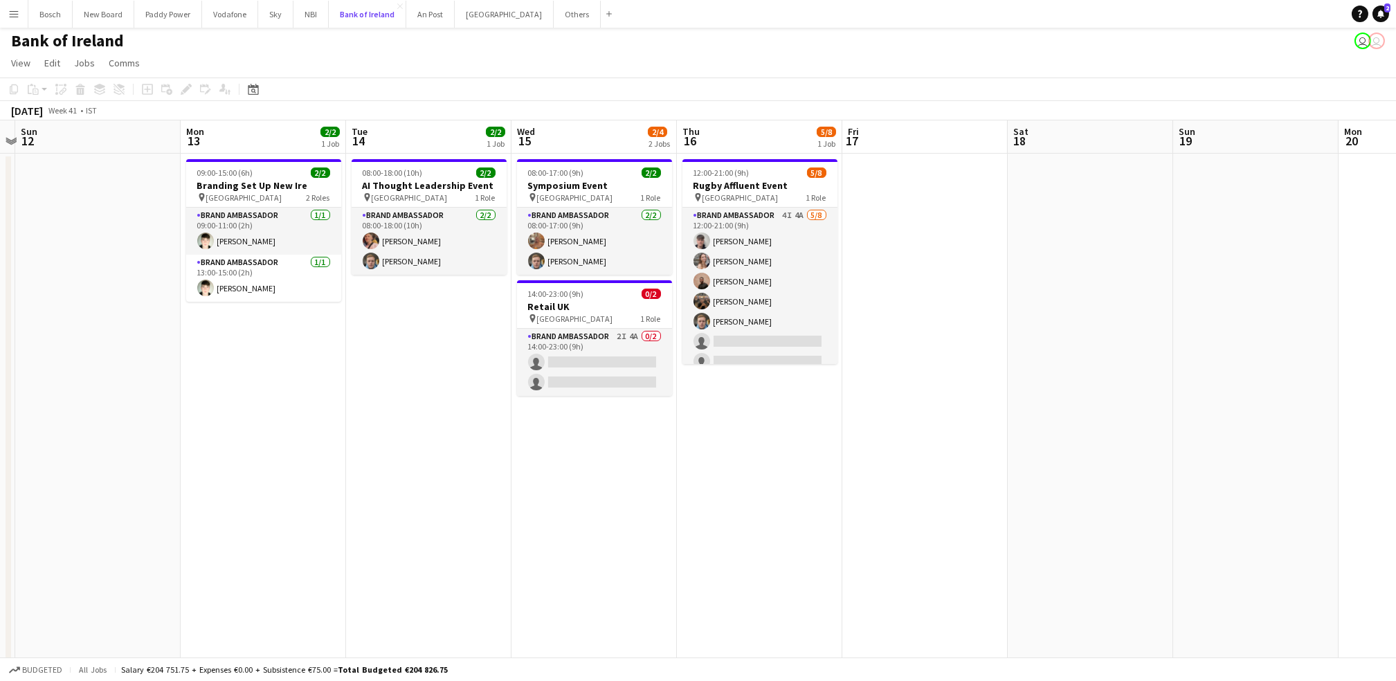
scroll to position [0, 485]
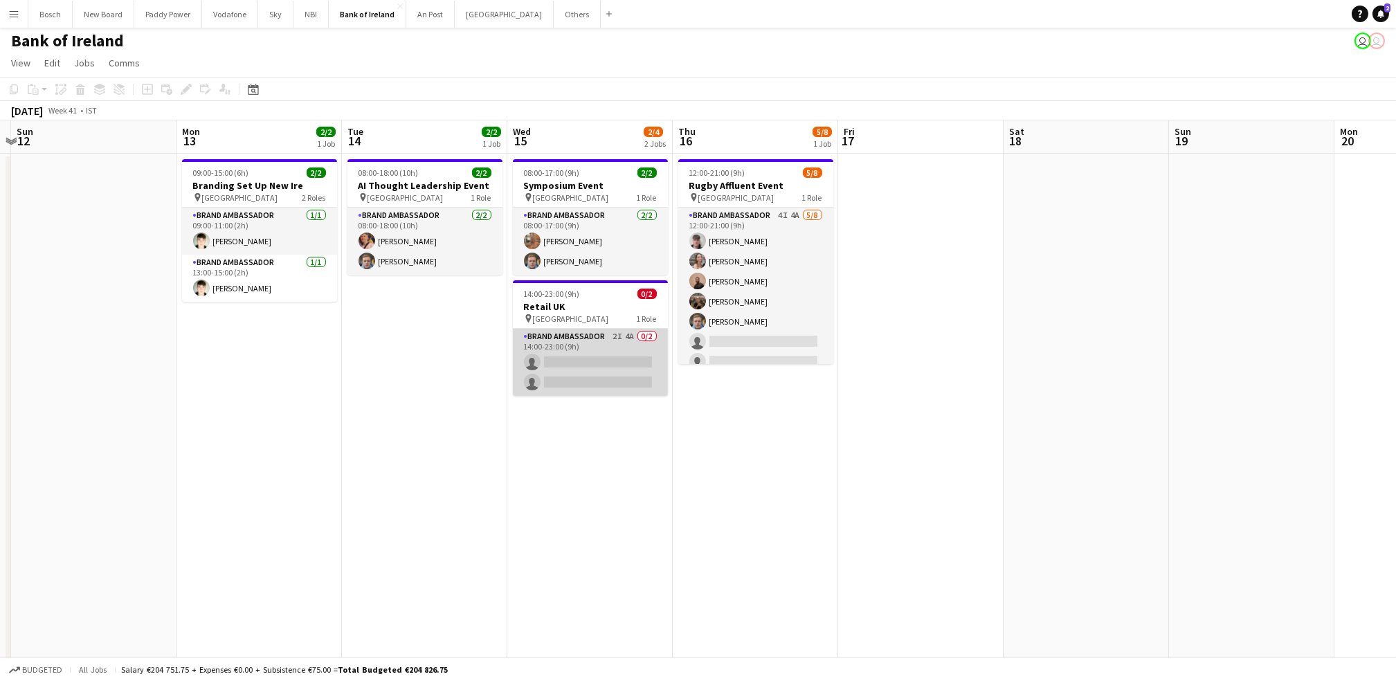
click at [558, 331] on app-card-role "Brand Ambassador 2I 4A 0/2 14:00-23:00 (9h) single-neutral-actions single-neutr…" at bounding box center [590, 362] width 155 height 67
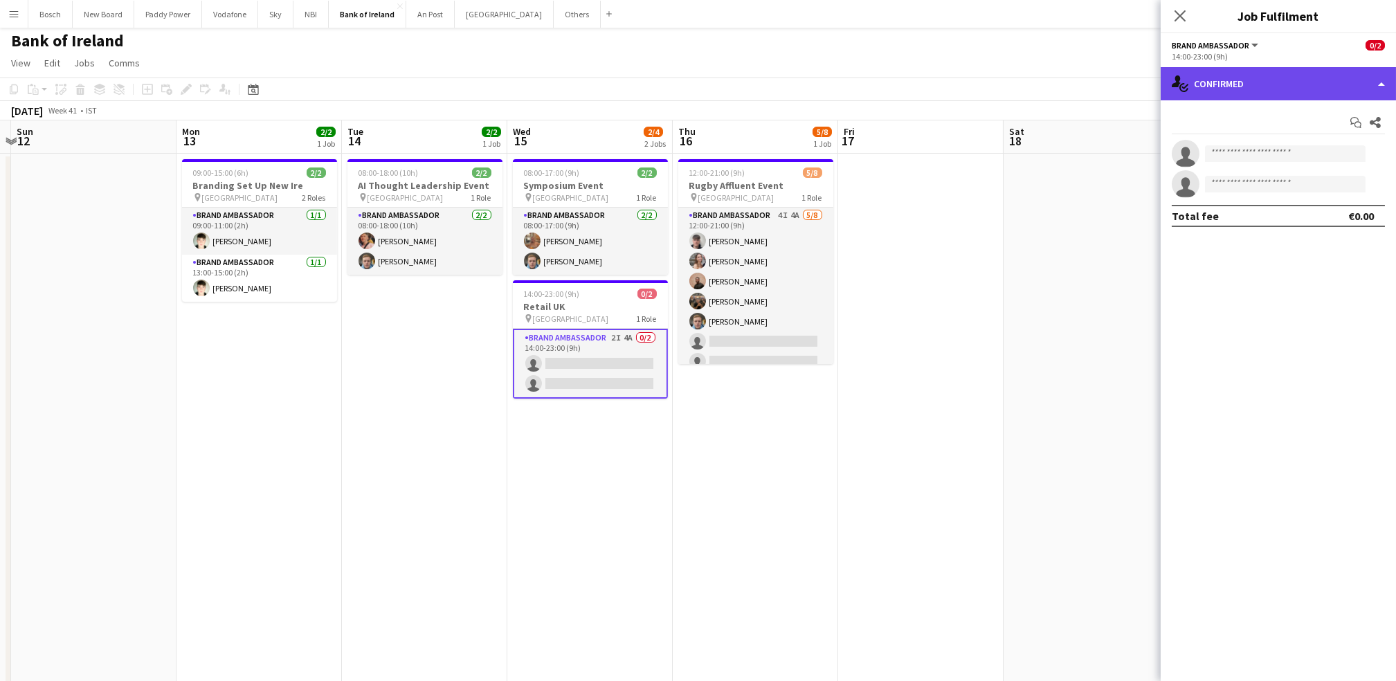
click at [1278, 75] on div "single-neutral-actions-check-2 Confirmed" at bounding box center [1277, 83] width 235 height 33
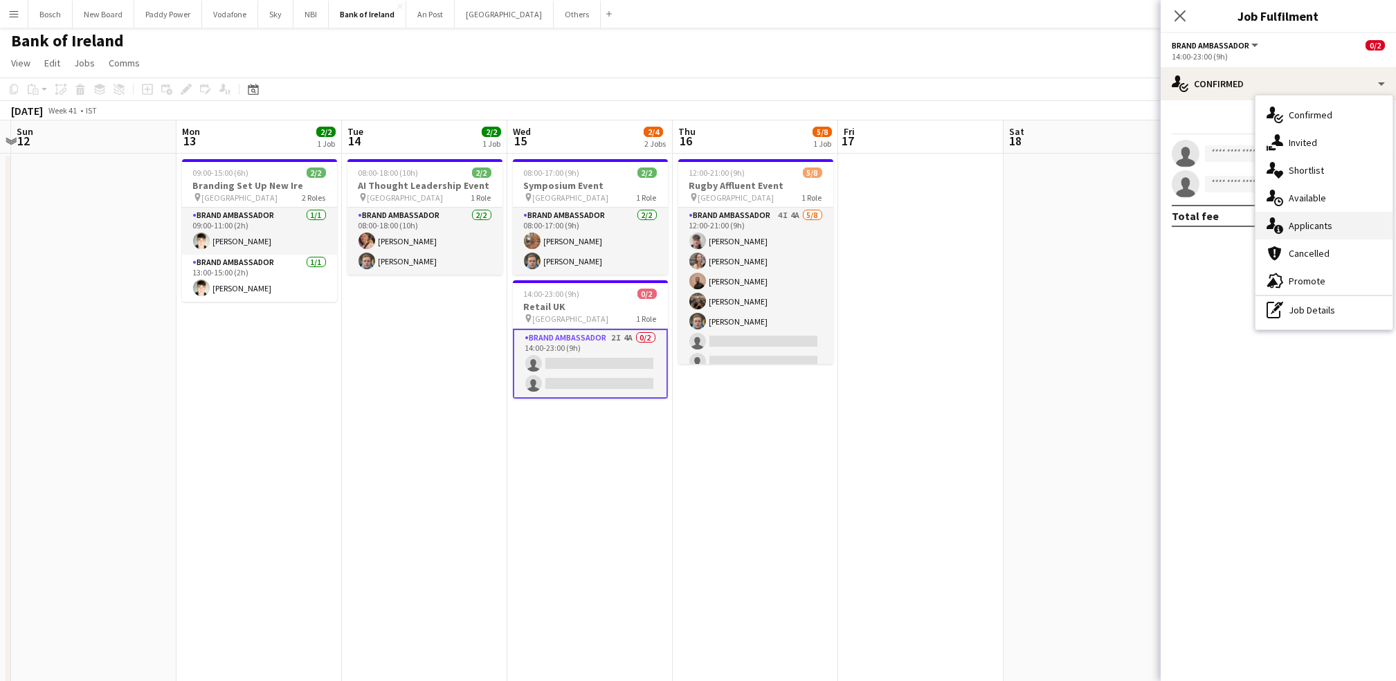
click at [1306, 234] on div "single-neutral-actions-information Applicants" at bounding box center [1323, 226] width 137 height 28
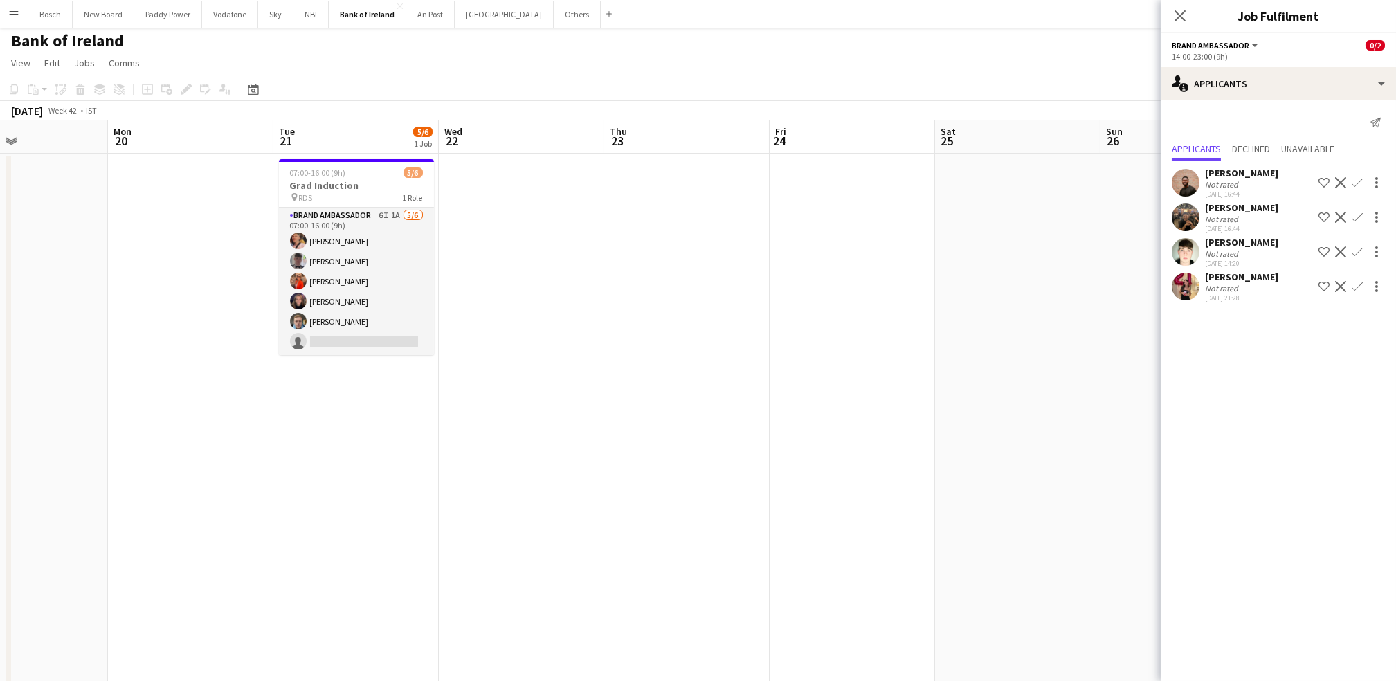
scroll to position [0, 552]
click at [553, 26] on button "Others Close" at bounding box center [576, 14] width 47 height 27
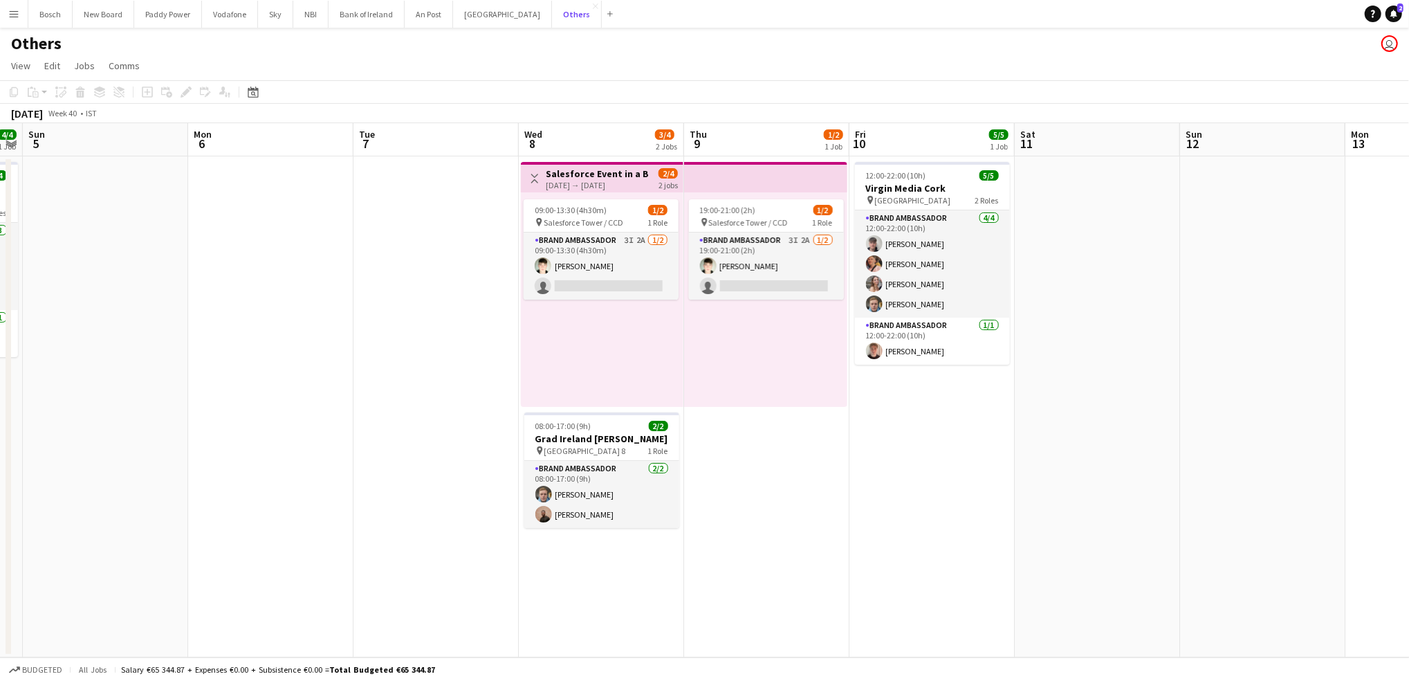
scroll to position [0, 496]
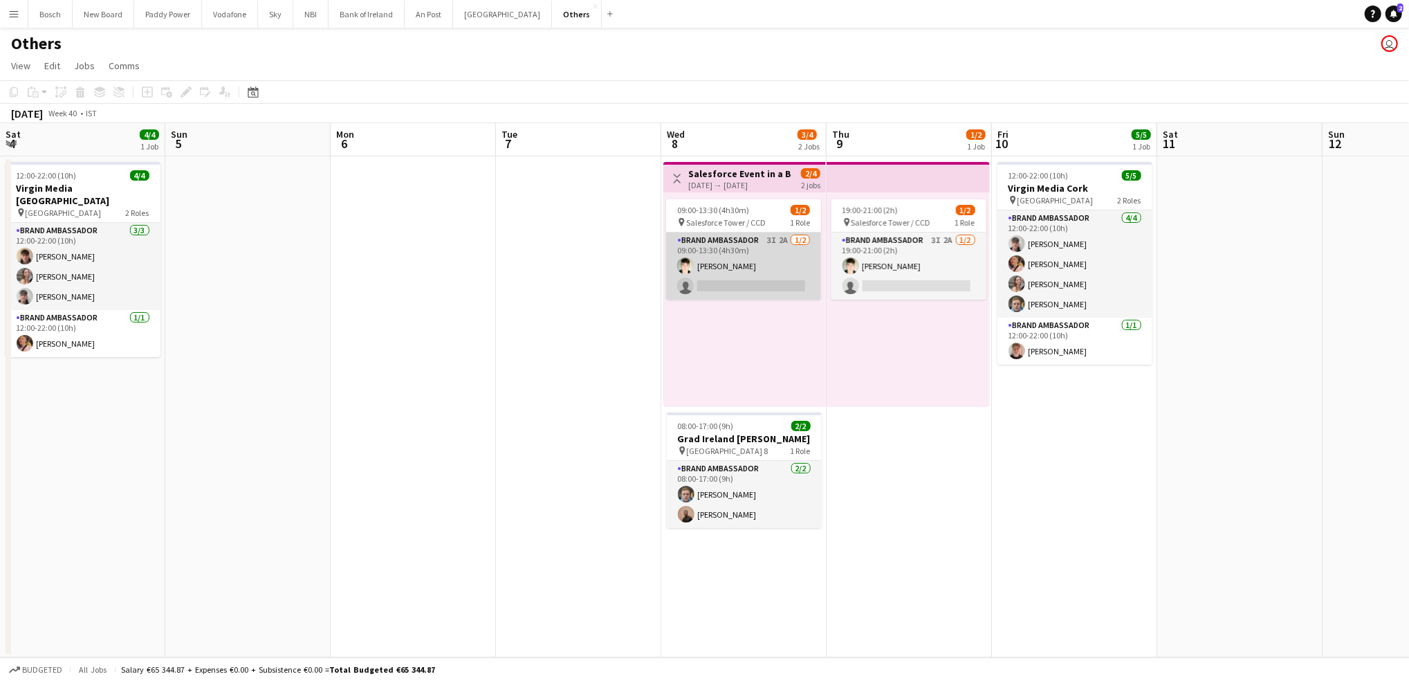
click at [747, 245] on app-card-role "Brand Ambassador 3I 2A [DATE] 09:00-13:30 (4h30m) [PERSON_NAME] single-neutral-…" at bounding box center [743, 265] width 155 height 67
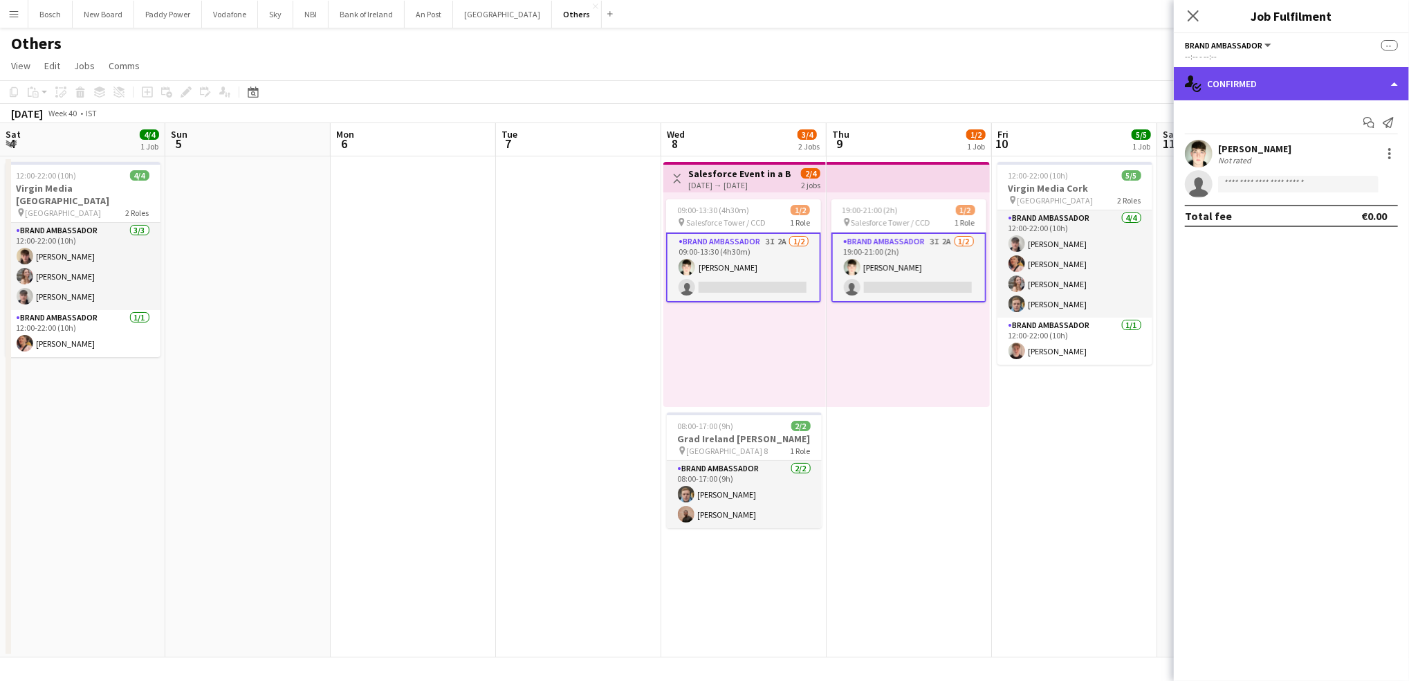
click at [1325, 79] on div "single-neutral-actions-check-2 Confirmed" at bounding box center [1291, 83] width 235 height 33
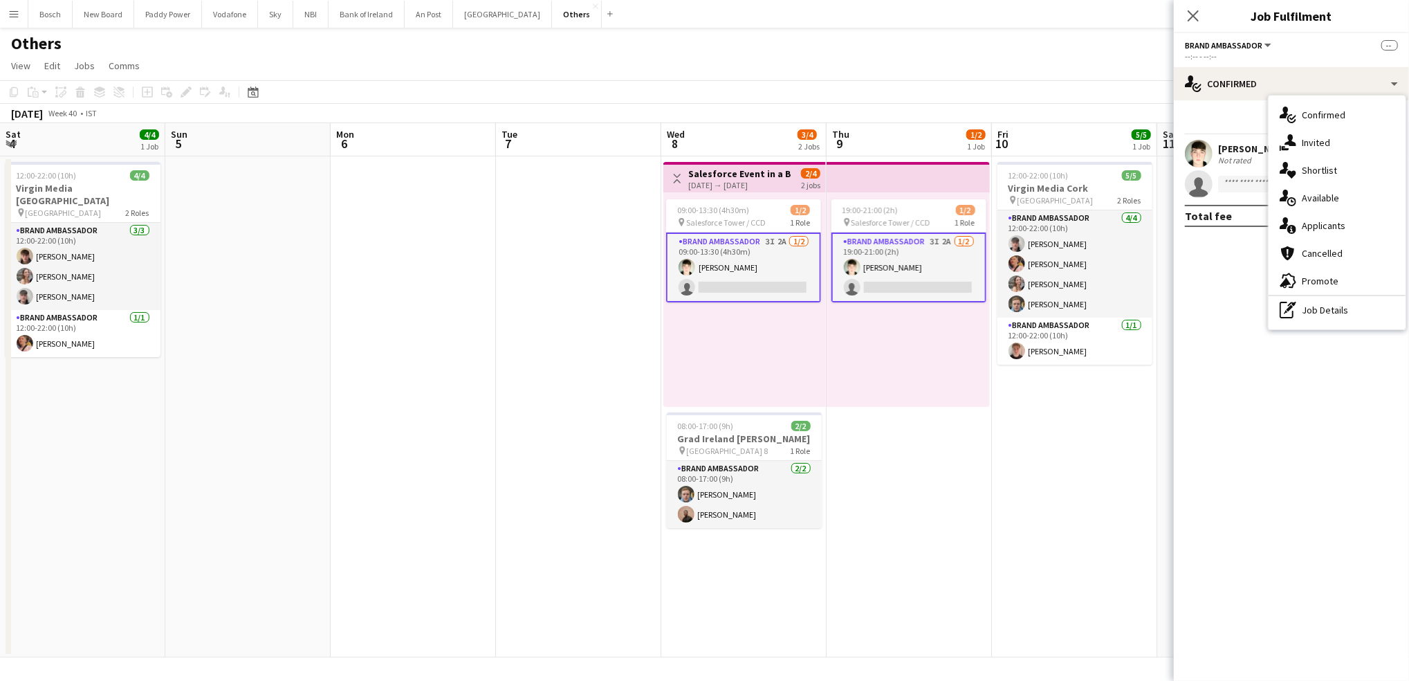
click at [1338, 232] on div "single-neutral-actions-information Applicants" at bounding box center [1337, 226] width 137 height 28
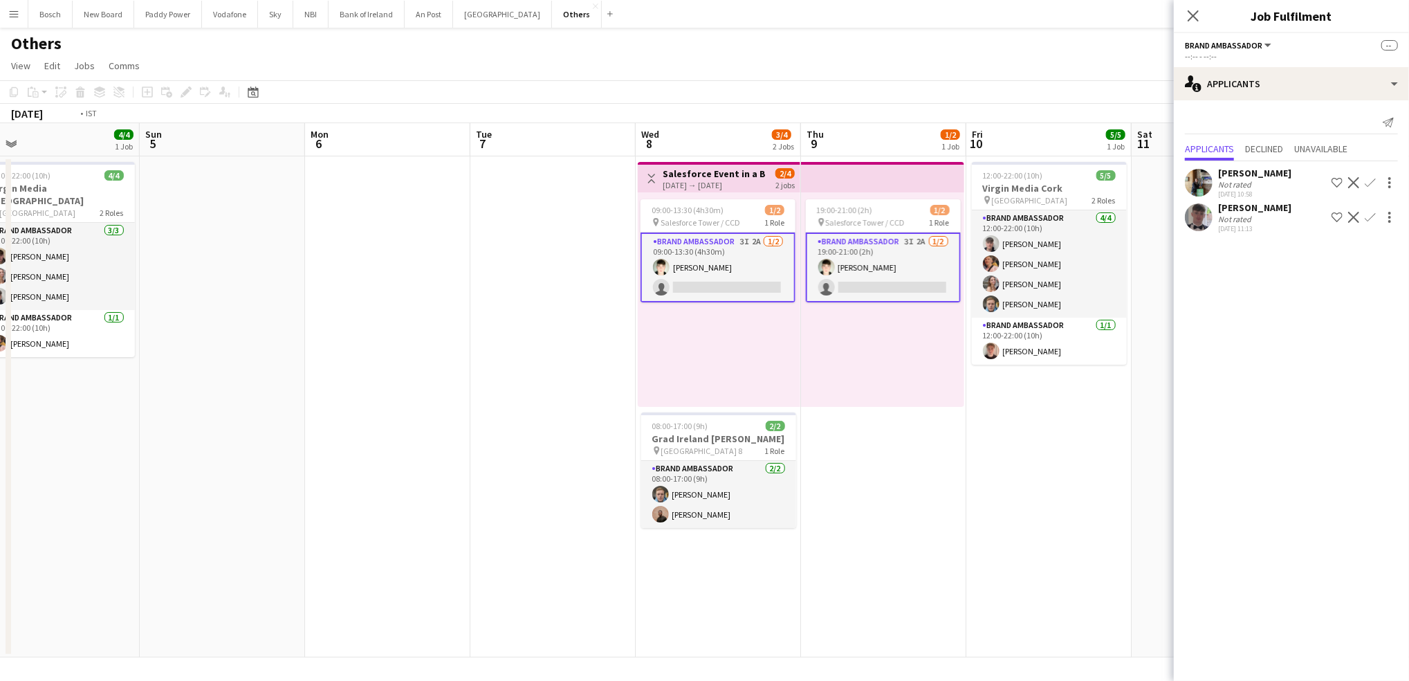
scroll to position [0, 503]
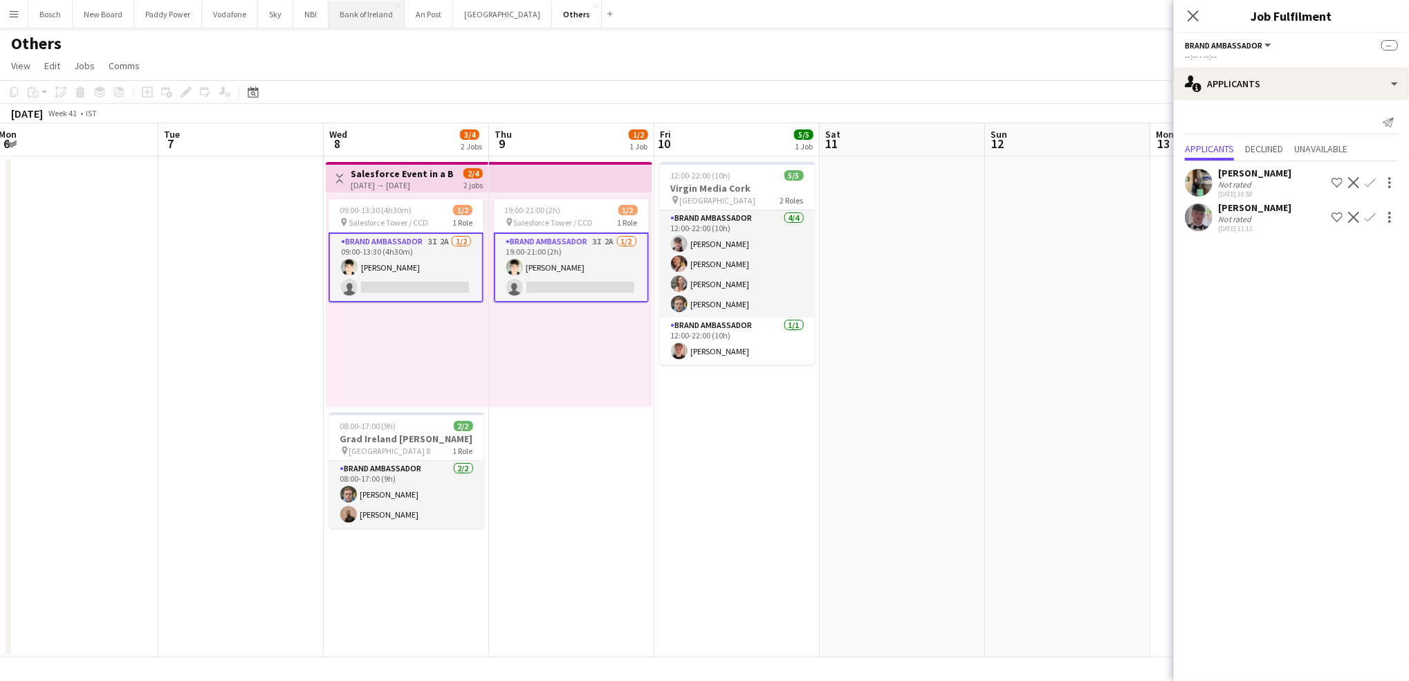
click at [352, 19] on button "Bank of Ireland Close" at bounding box center [367, 14] width 76 height 27
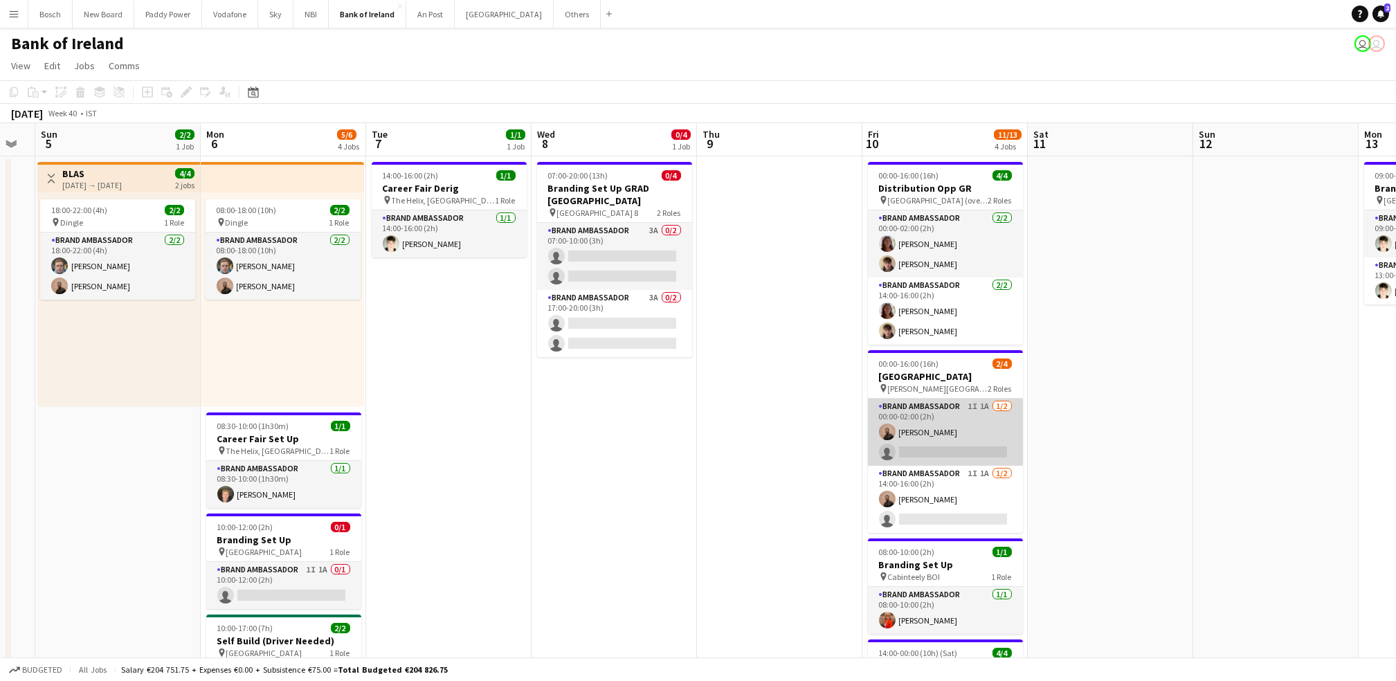
click at [977, 423] on app-card-role "Brand Ambassador 1I 1A [DATE] 00:00-02:00 (2h) [PERSON_NAME] single-neutral-act…" at bounding box center [945, 432] width 155 height 67
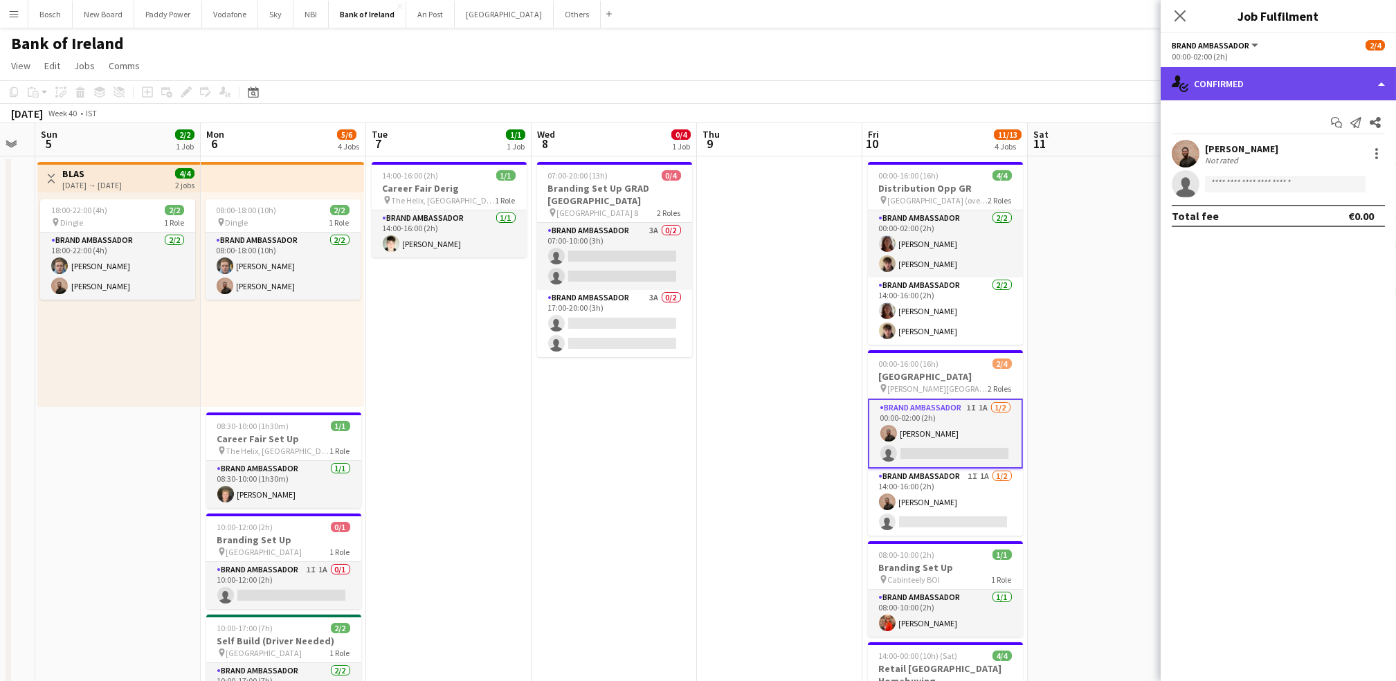
click at [1245, 94] on div "single-neutral-actions-check-2 Confirmed" at bounding box center [1277, 83] width 235 height 33
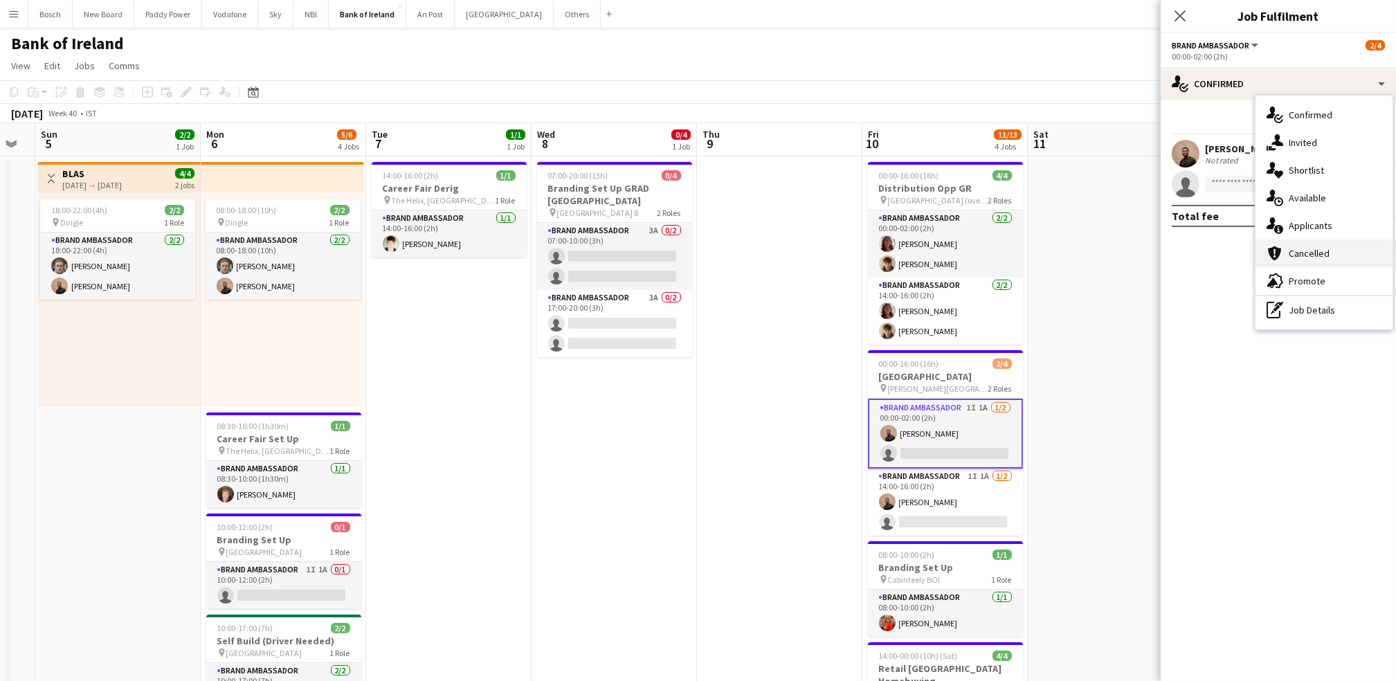
click at [1334, 244] on div "cancellation Cancelled" at bounding box center [1323, 253] width 137 height 28
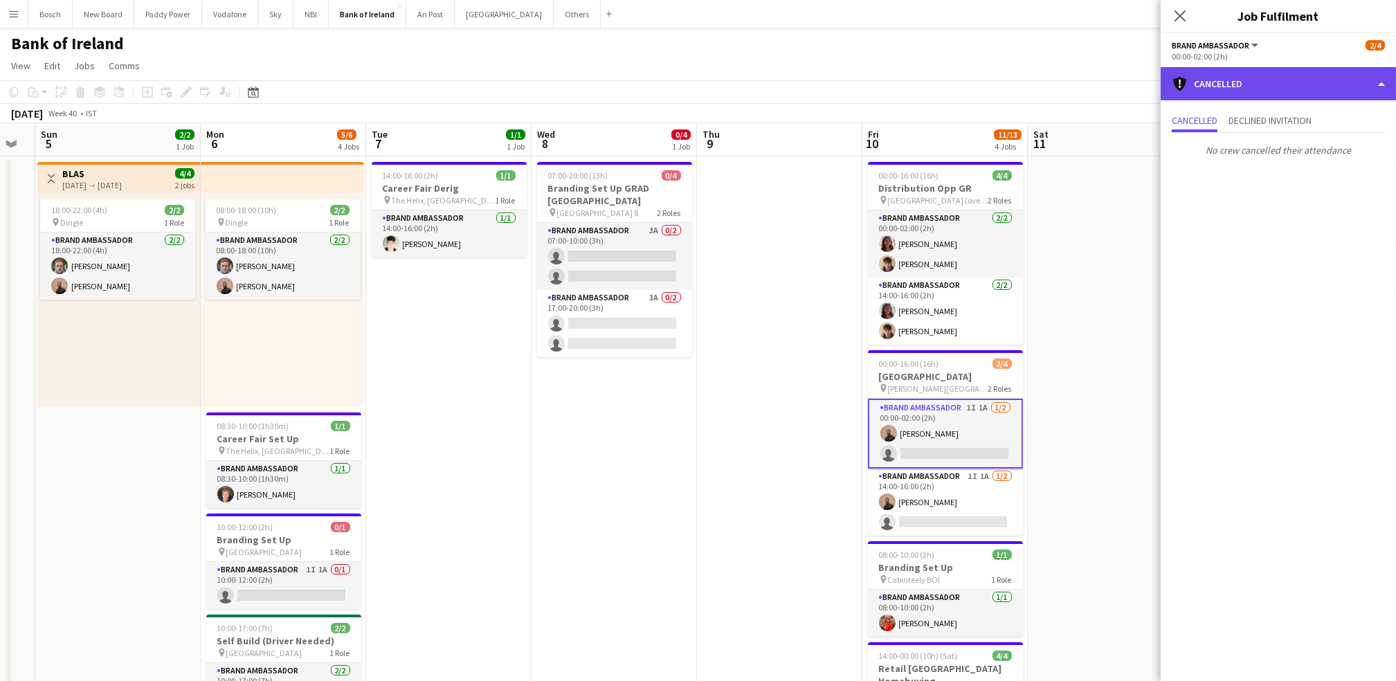
click at [1329, 82] on div "cancellation Cancelled" at bounding box center [1277, 83] width 235 height 33
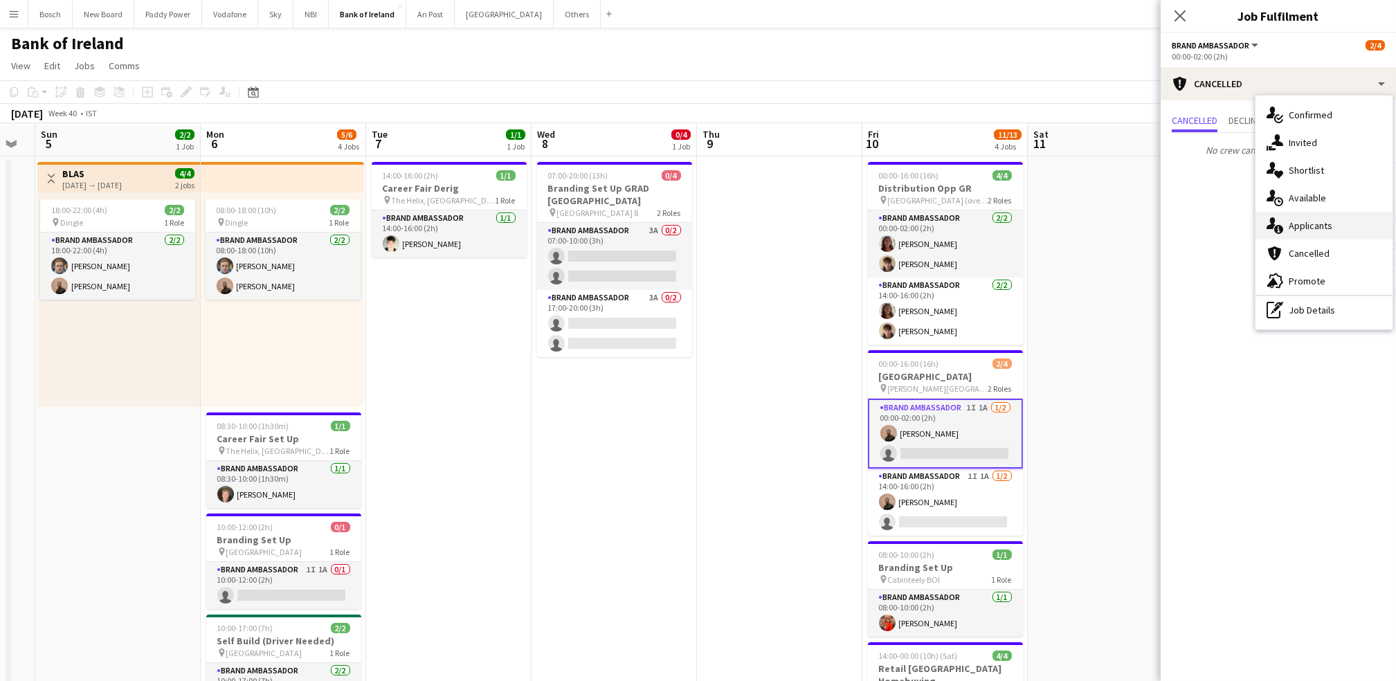
click at [1298, 219] on span "Applicants" at bounding box center [1310, 225] width 44 height 12
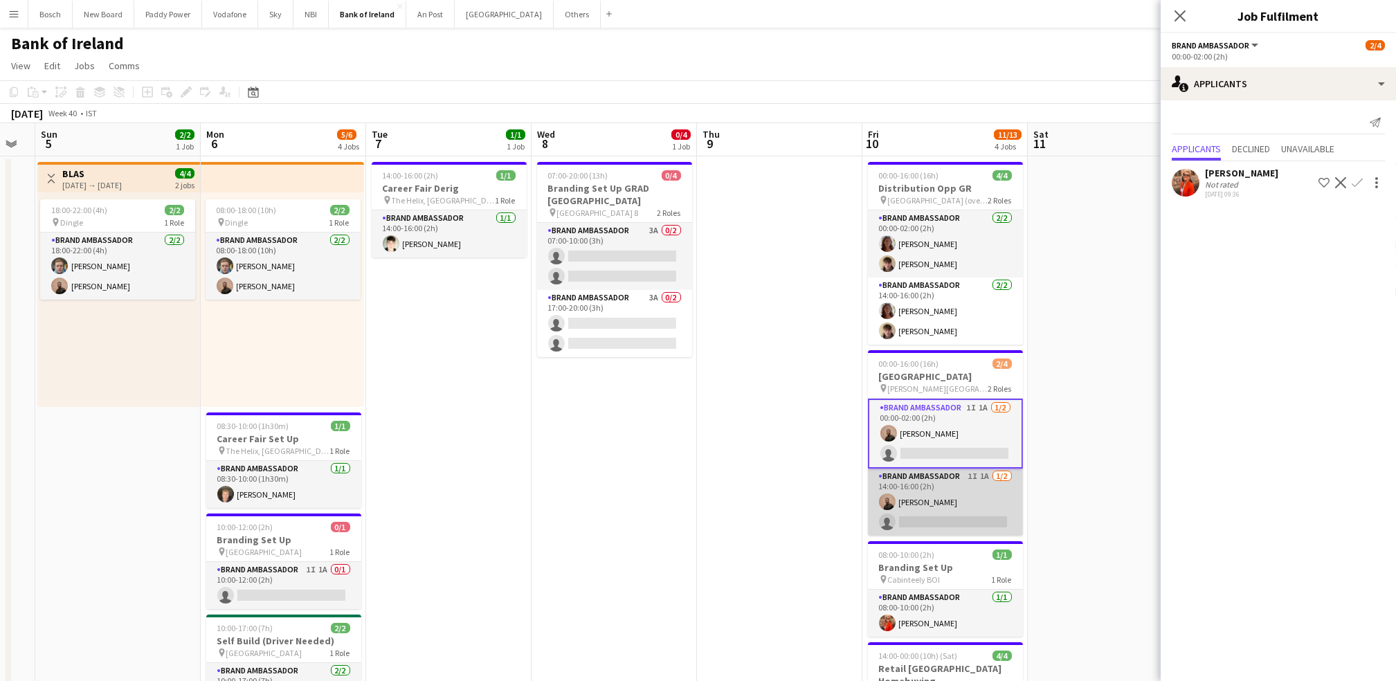
click at [908, 504] on app-card-role "Brand Ambassador 1I 1A [DATE] 14:00-16:00 (2h) [PERSON_NAME] single-neutral-act…" at bounding box center [945, 501] width 155 height 67
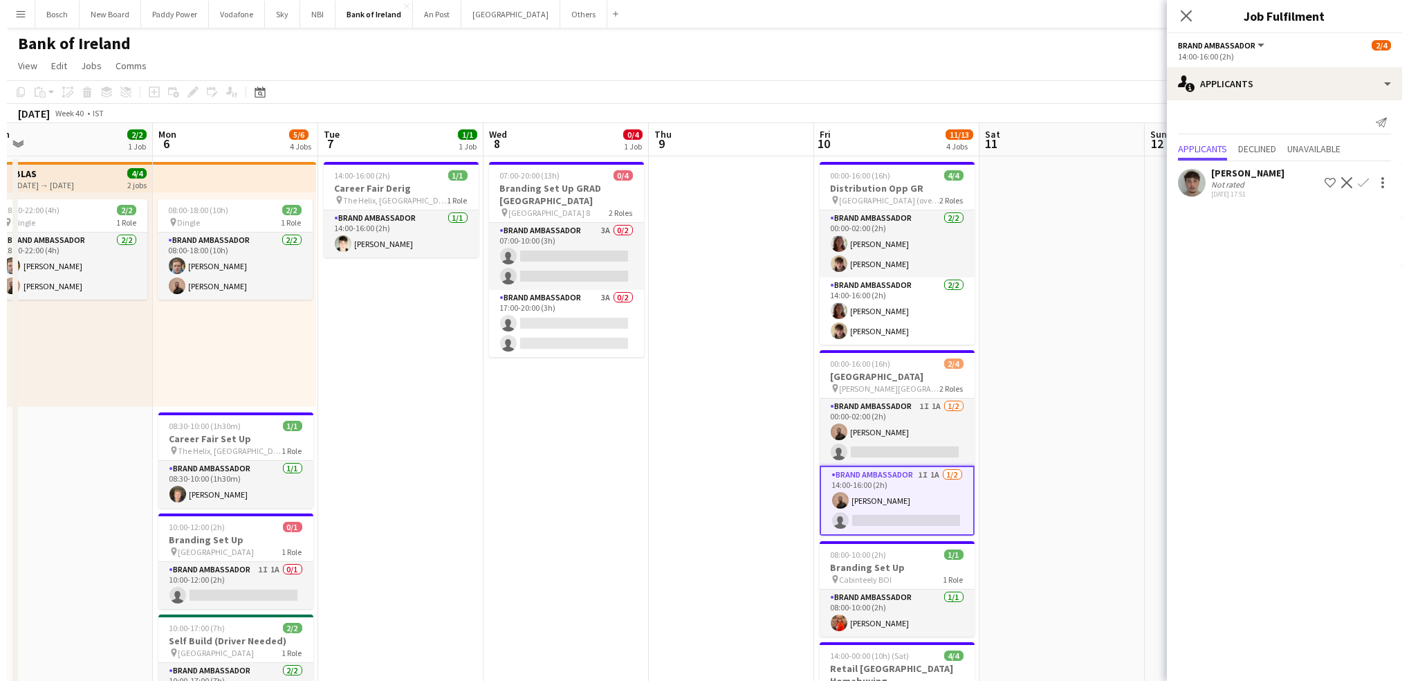
scroll to position [0, 286]
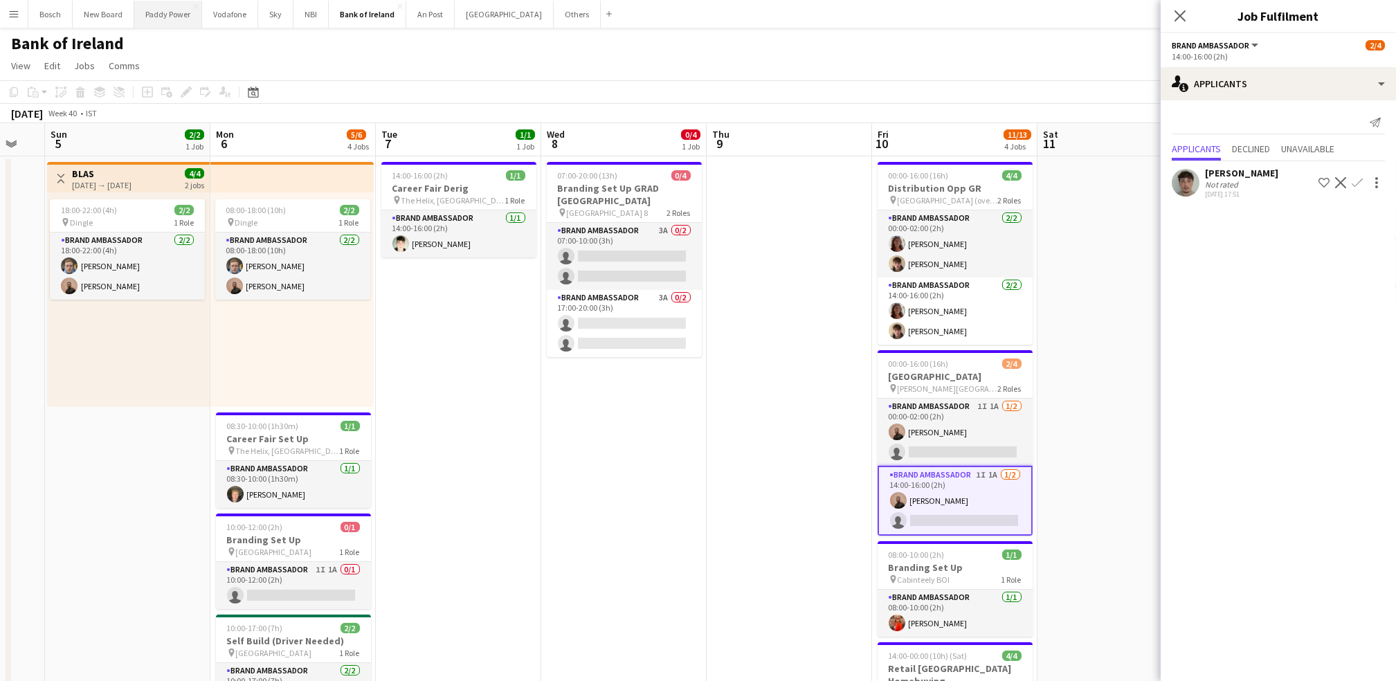
click at [156, 19] on button "Paddy Power Close" at bounding box center [168, 14] width 68 height 27
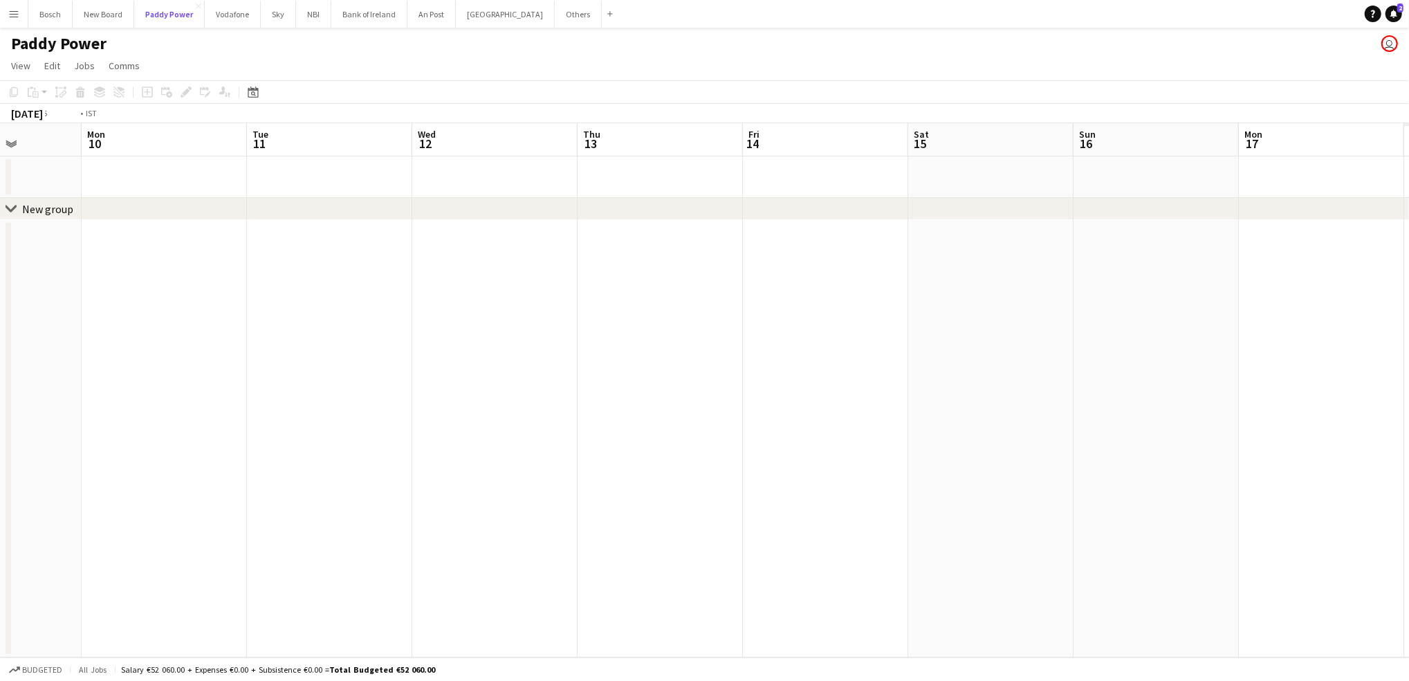
scroll to position [0, 477]
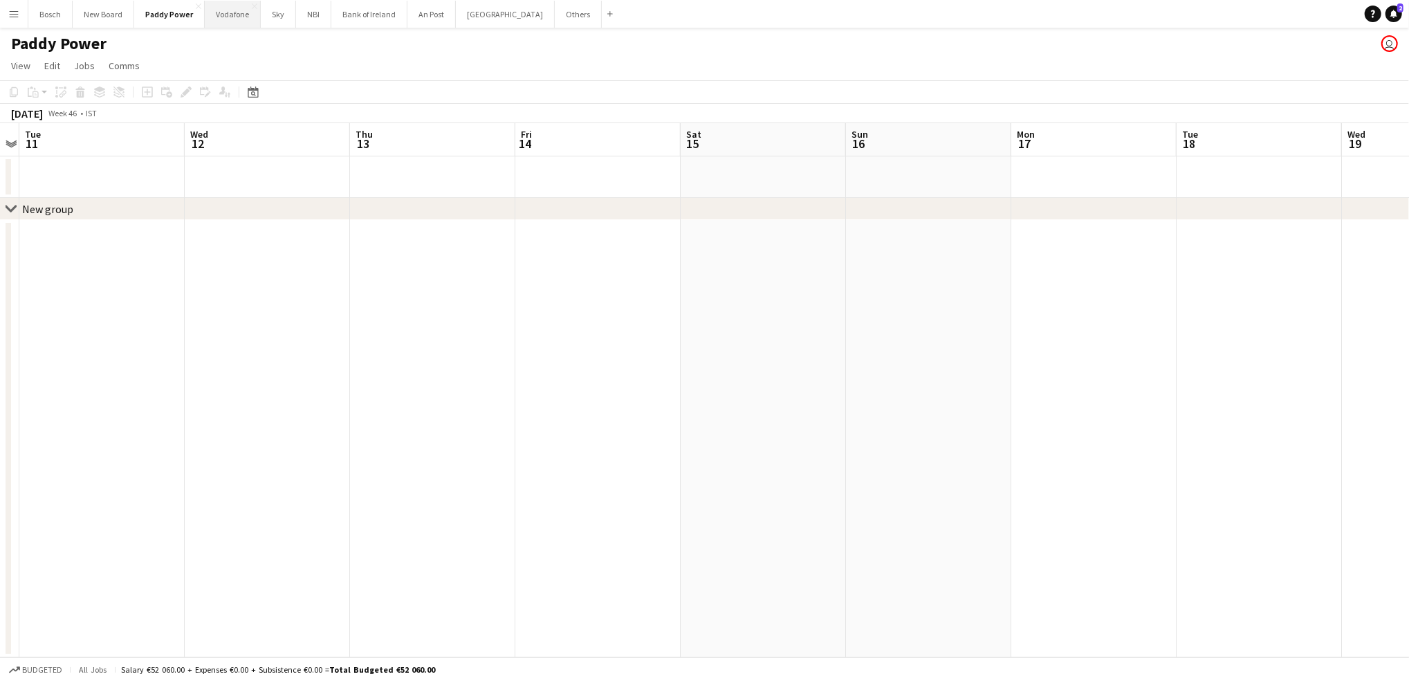
click at [237, 17] on button "Vodafone Close" at bounding box center [233, 14] width 56 height 27
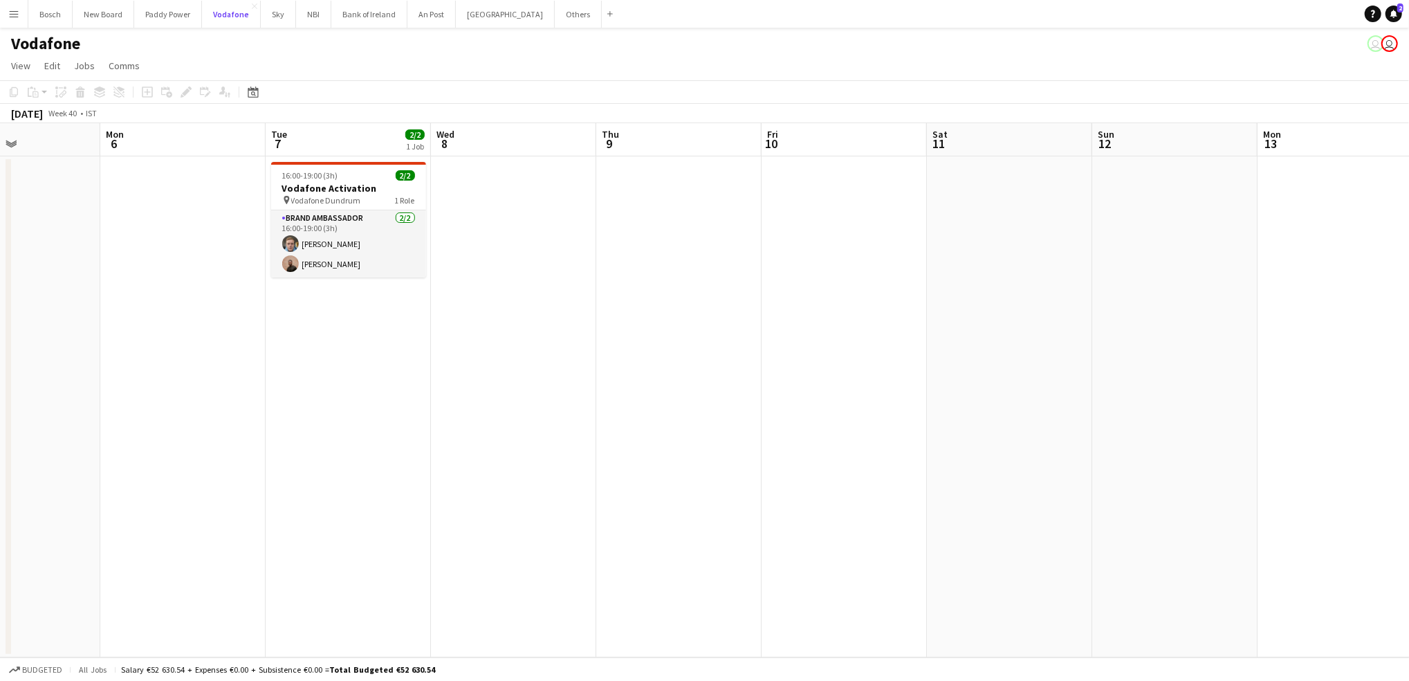
scroll to position [0, 335]
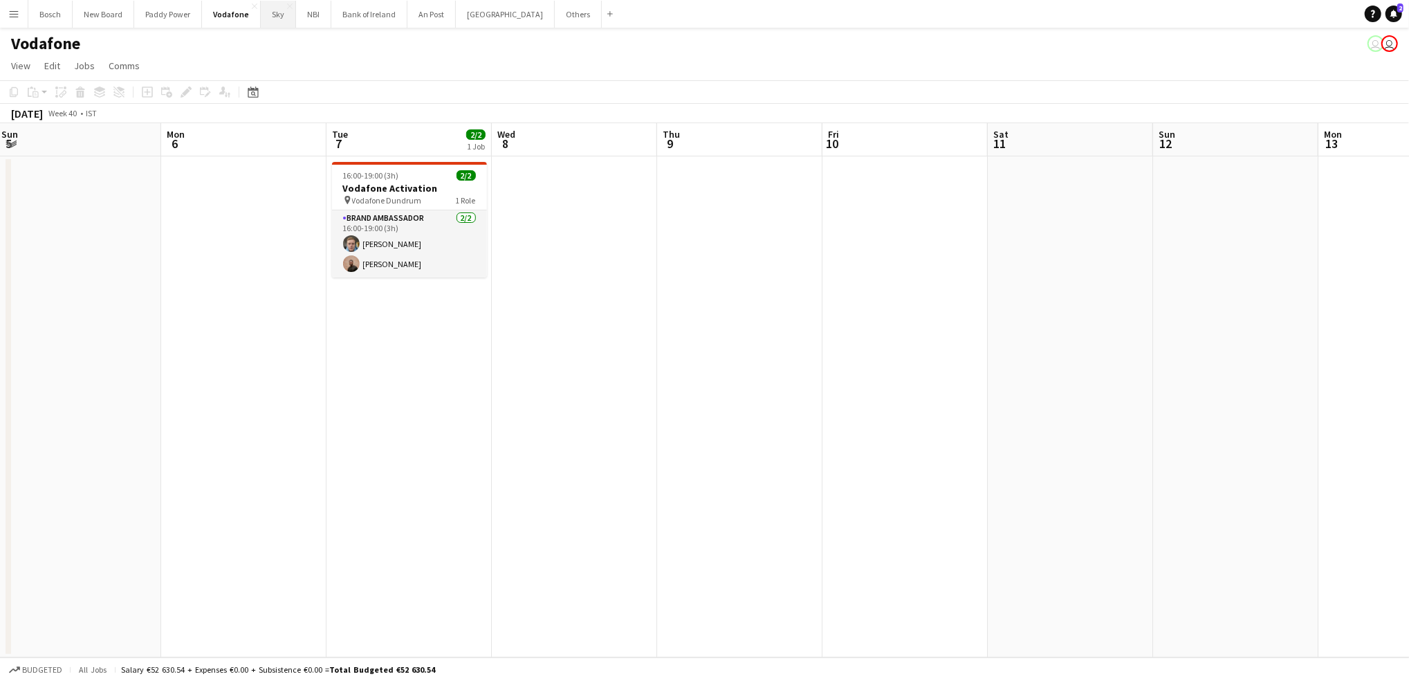
click at [289, 24] on button "Sky Close" at bounding box center [278, 14] width 35 height 27
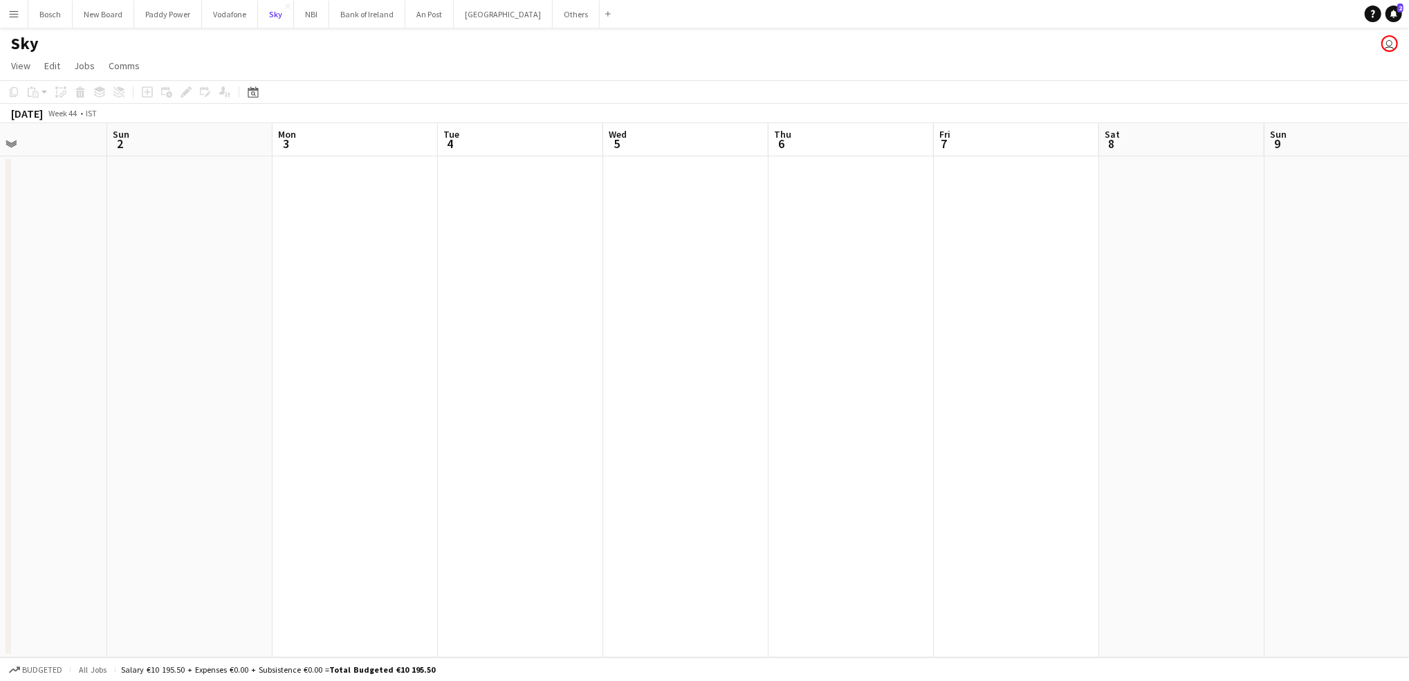
scroll to position [0, 556]
click at [300, 17] on button "NBI Close" at bounding box center [311, 14] width 35 height 27
click at [13, 19] on app-icon "Menu" at bounding box center [13, 13] width 11 height 11
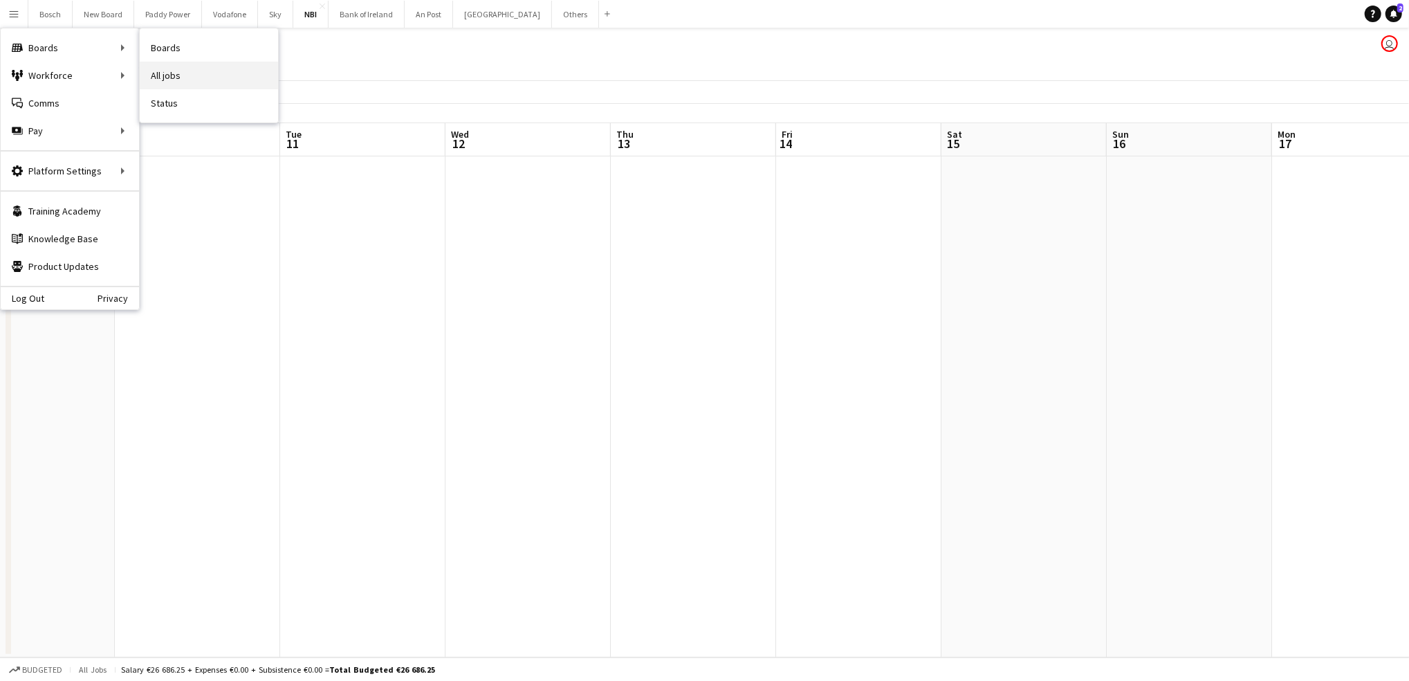
click at [172, 77] on link "All jobs" at bounding box center [209, 76] width 138 height 28
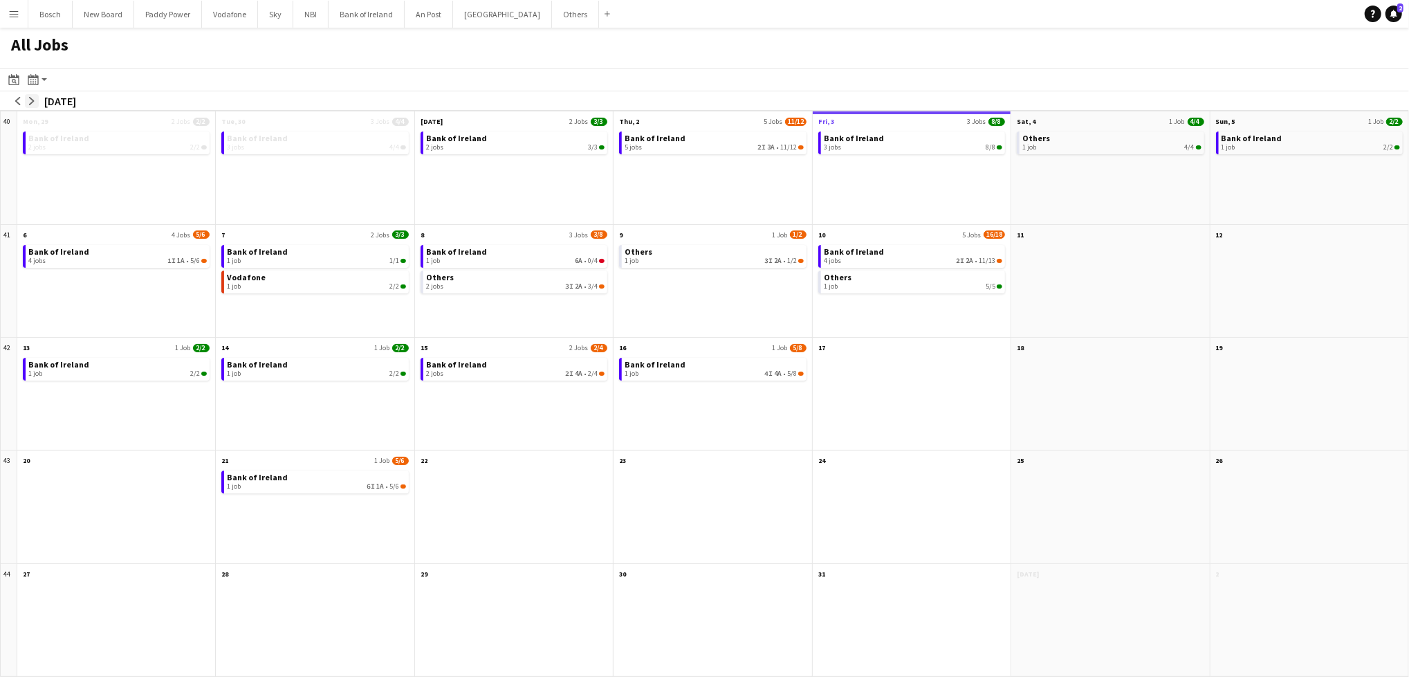
click at [32, 102] on app-icon "arrow-right" at bounding box center [32, 101] width 8 height 8
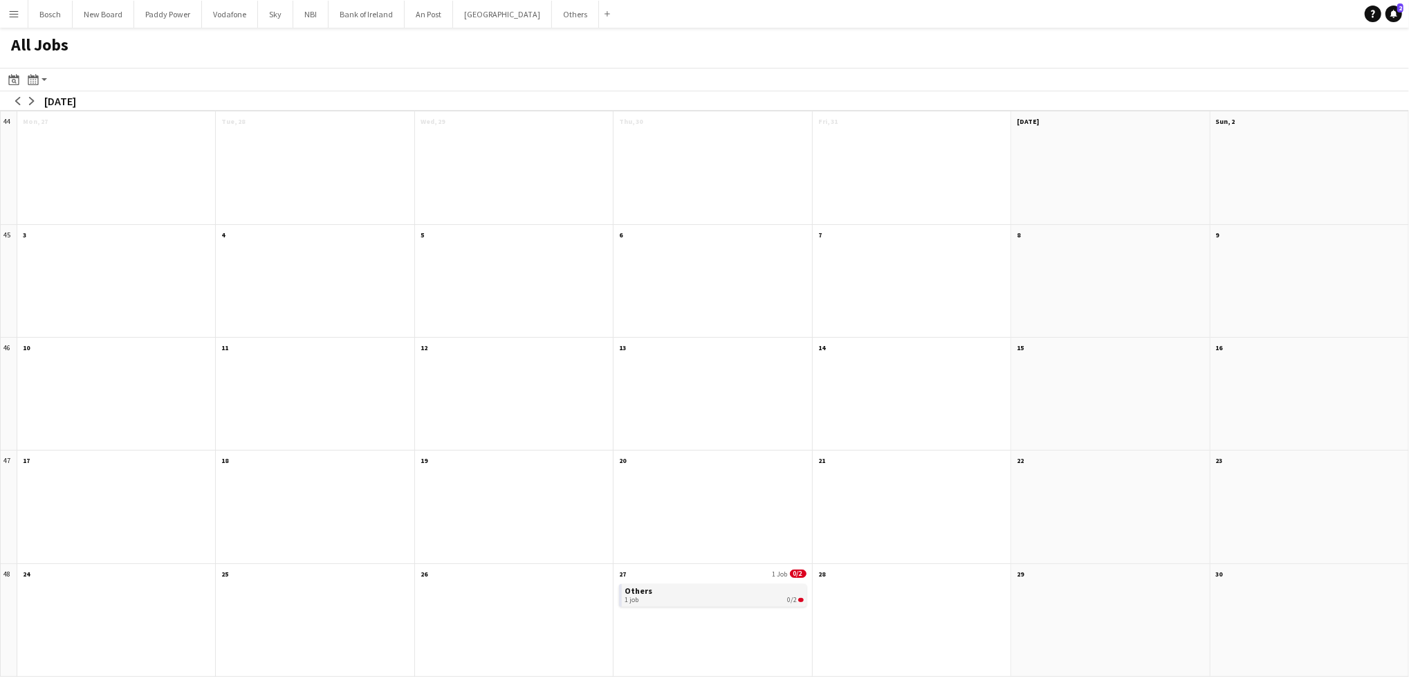
click at [649, 602] on div "1 job 0/2" at bounding box center [714, 600] width 179 height 8
click at [338, 13] on button "Bank of Ireland Close" at bounding box center [367, 14] width 76 height 27
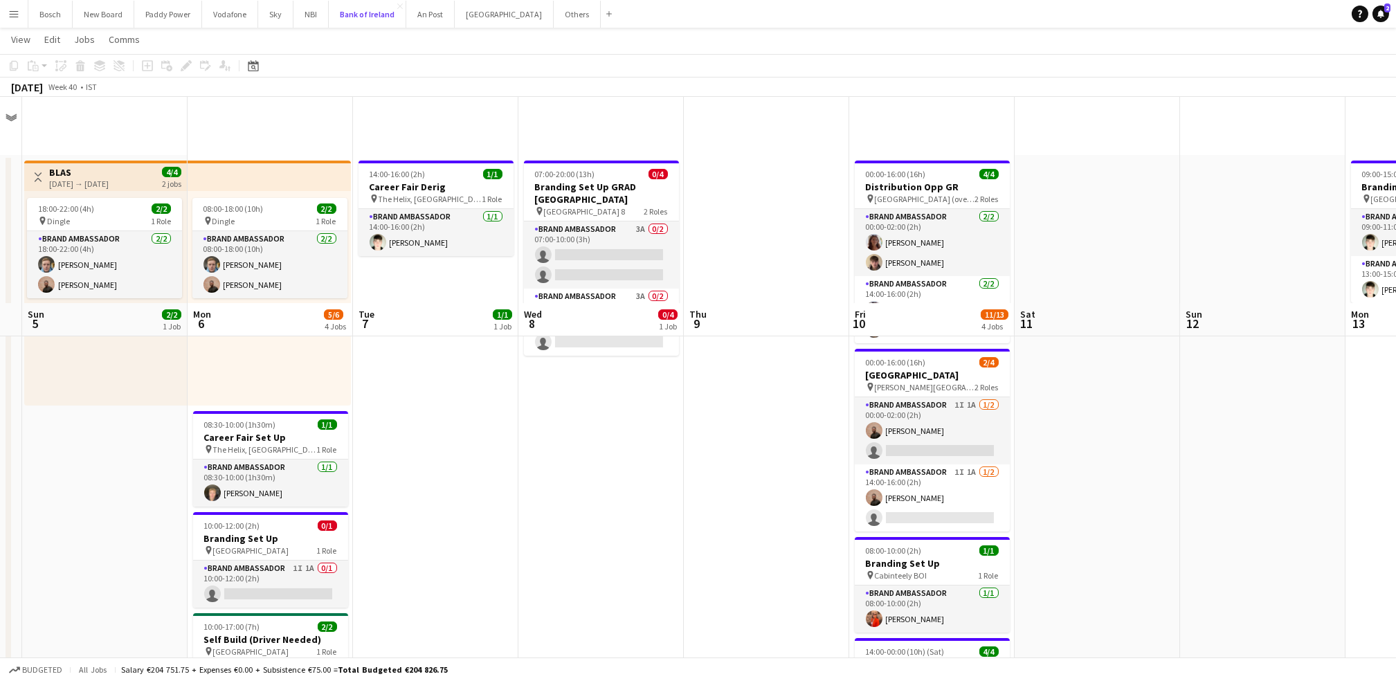
scroll to position [209, 0]
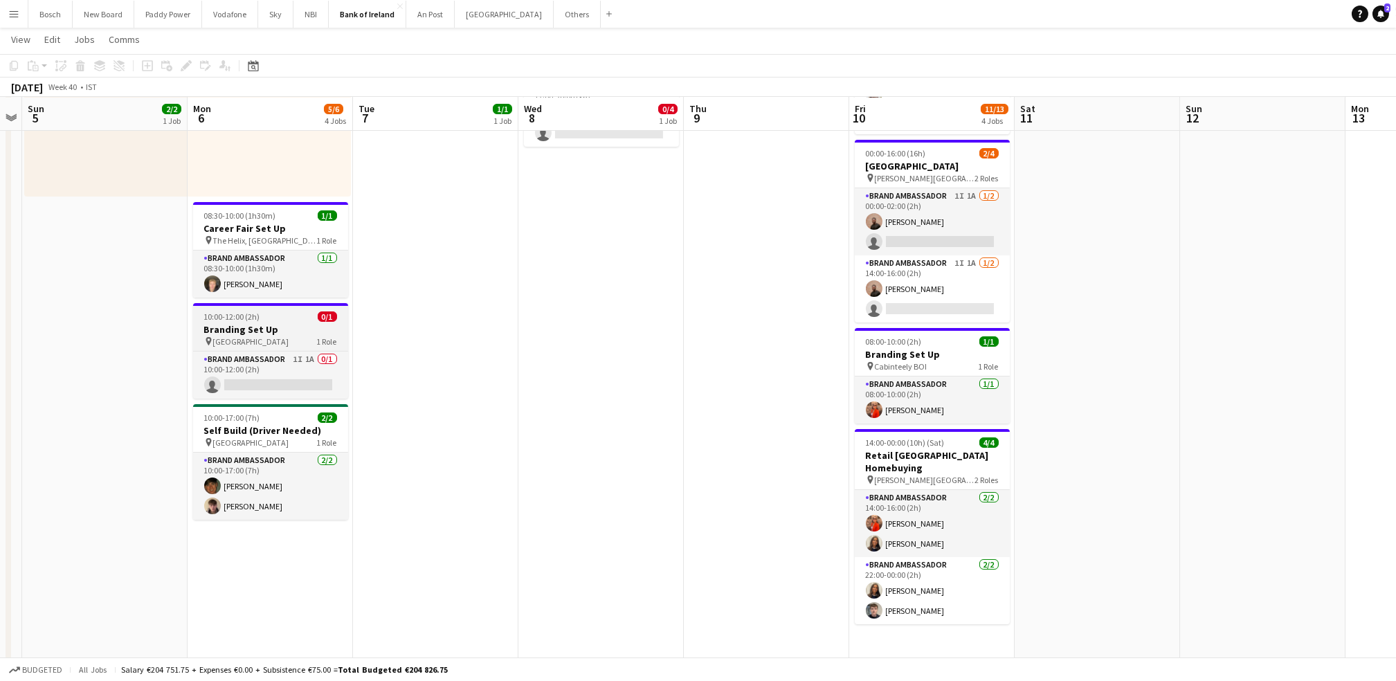
click at [274, 339] on div "pin [GEOGRAPHIC_DATA] 1 Role" at bounding box center [270, 341] width 155 height 11
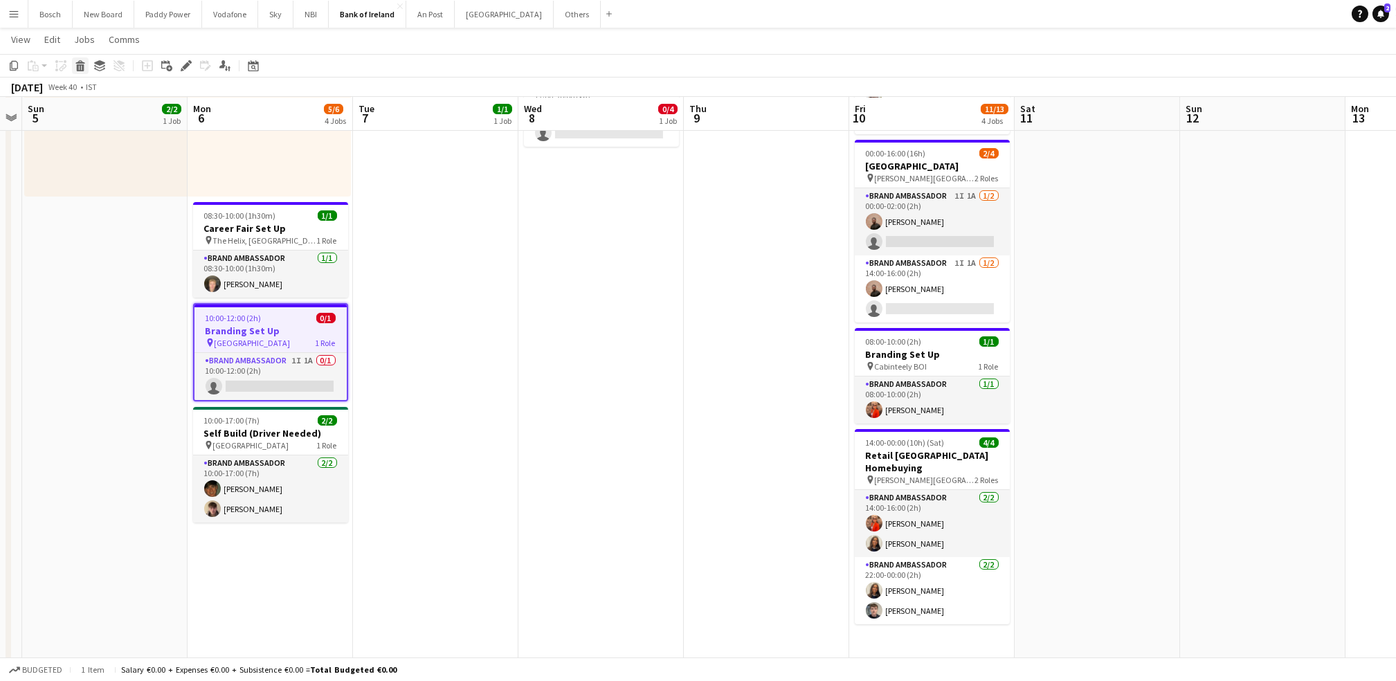
click at [77, 65] on icon at bounding box center [81, 67] width 8 height 7
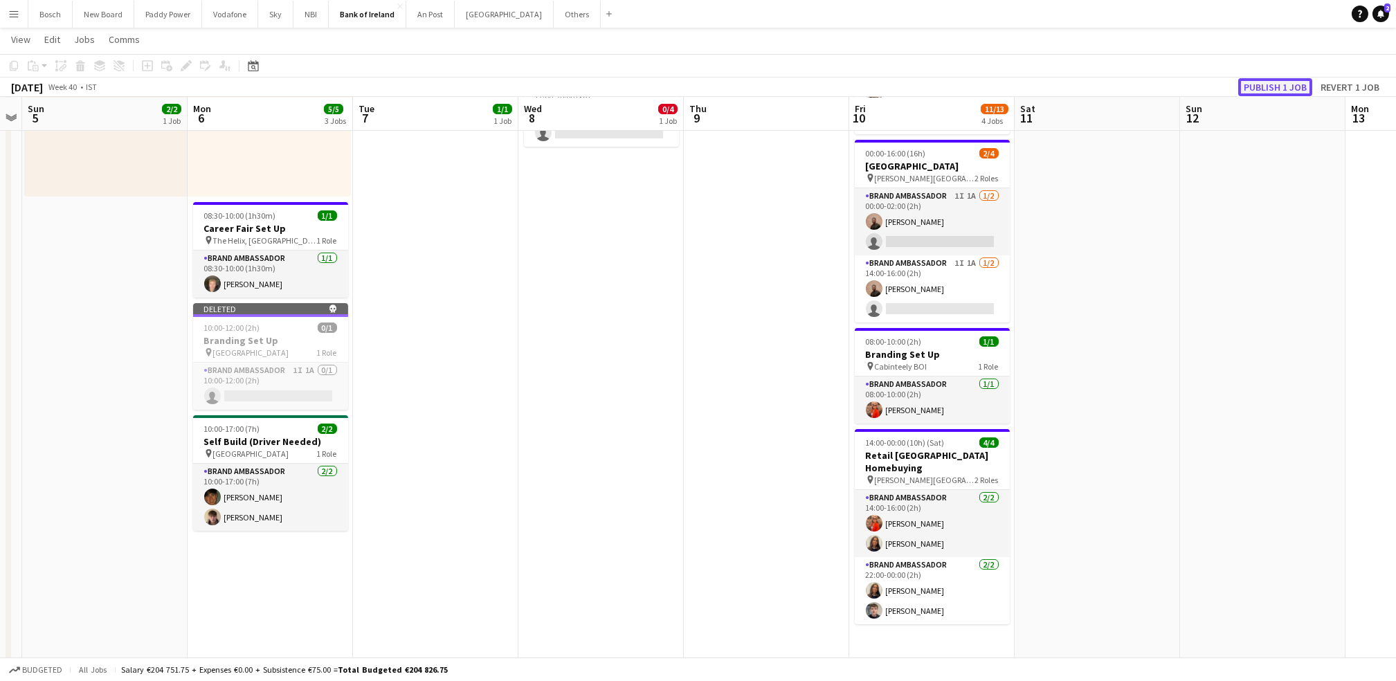
click at [1290, 84] on button "Publish 1 job" at bounding box center [1275, 87] width 74 height 18
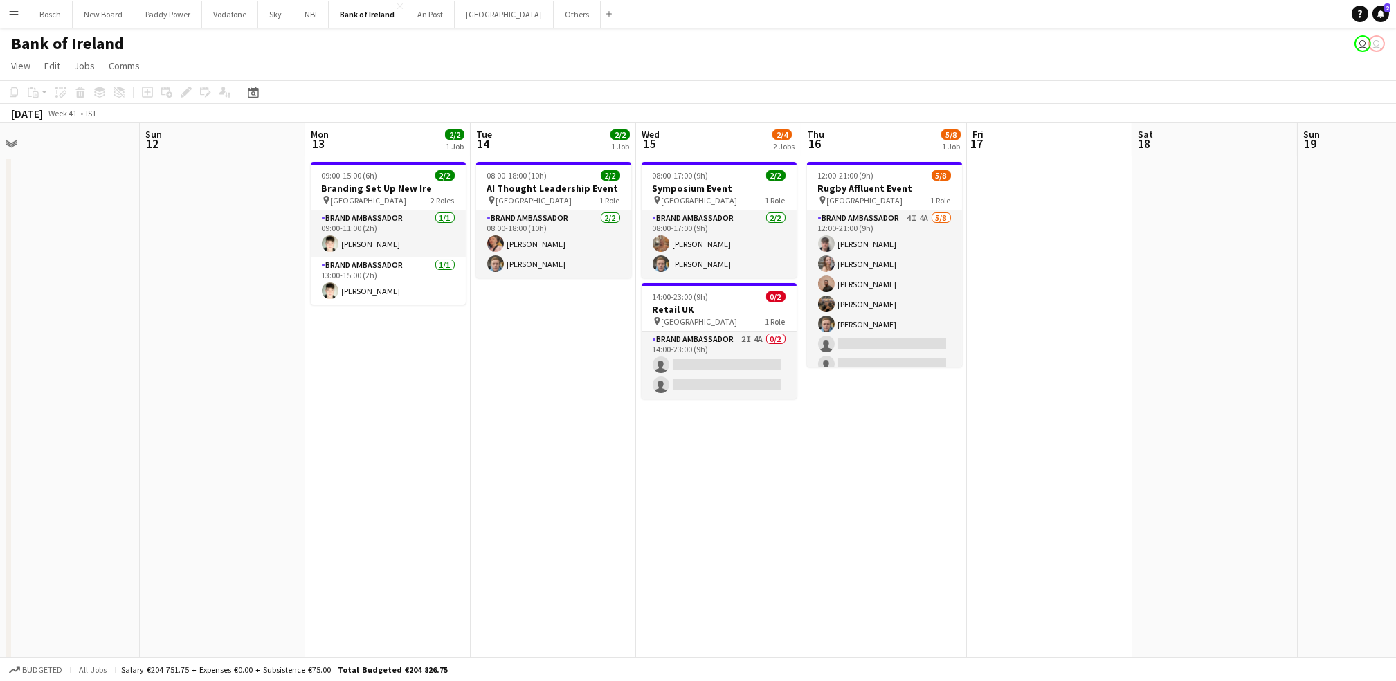
scroll to position [0, 403]
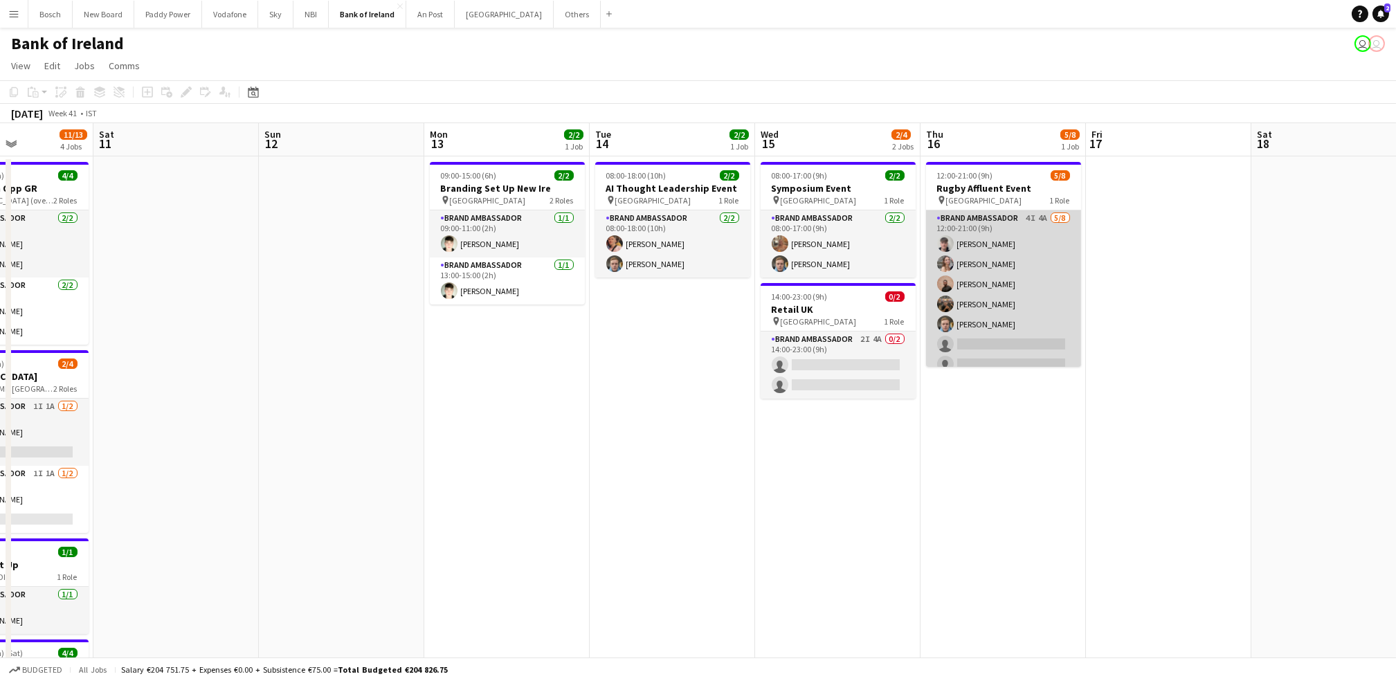
click at [1022, 328] on app-card-role "Brand Ambassador 4I 4A [DATE] 12:00-21:00 (9h) [PERSON_NAME] [PERSON_NAME] [PER…" at bounding box center [1003, 303] width 155 height 187
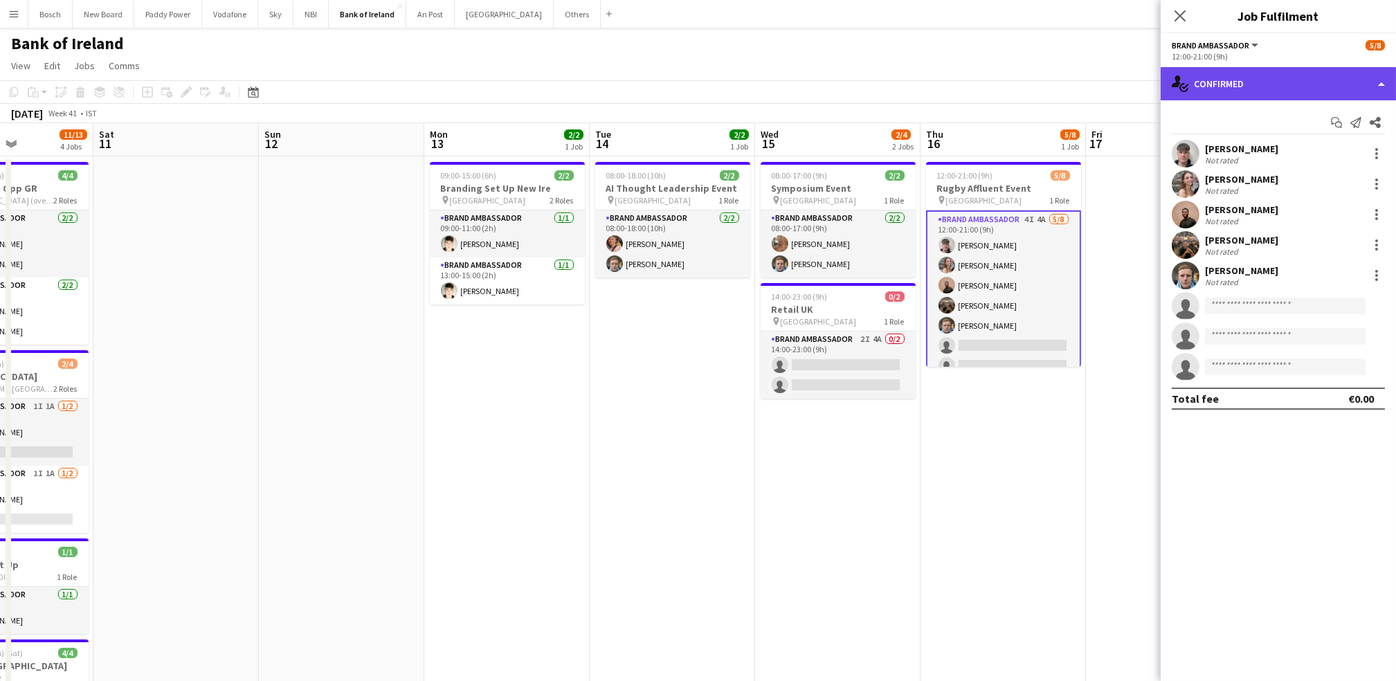
click at [1294, 93] on div "single-neutral-actions-check-2 Confirmed" at bounding box center [1277, 83] width 235 height 33
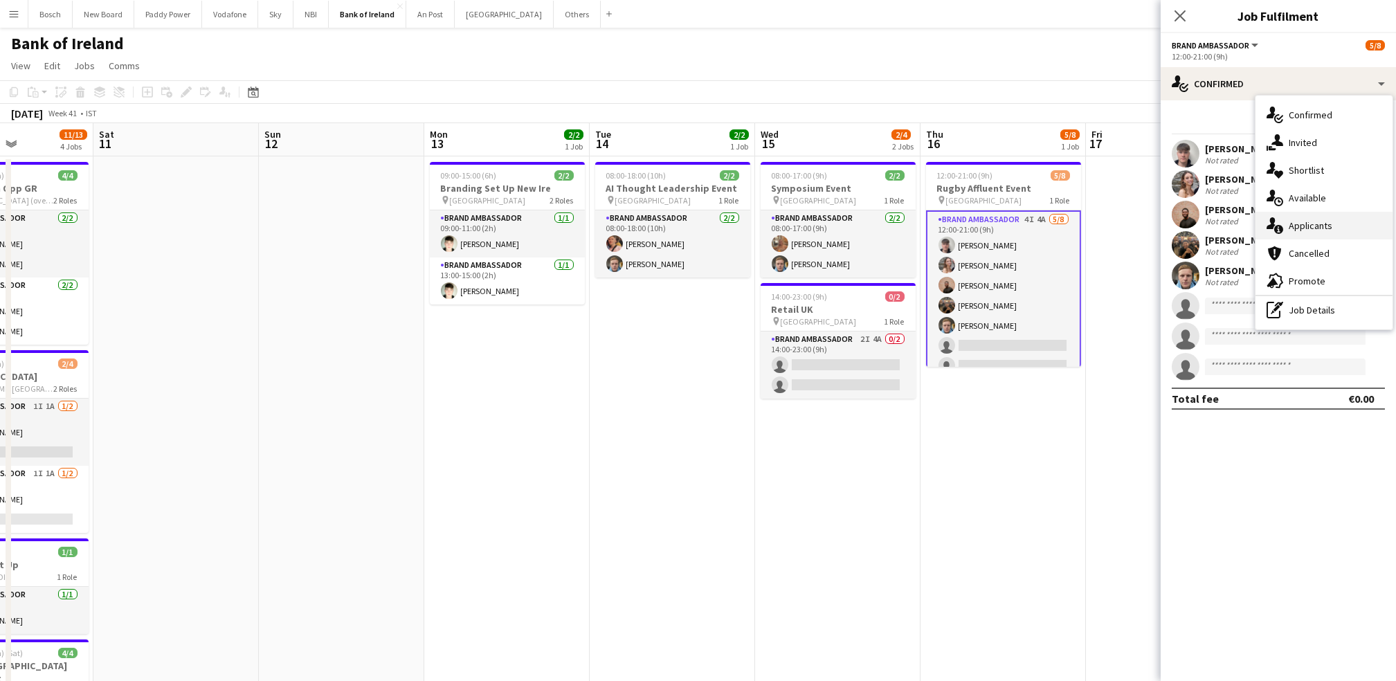
click at [1322, 237] on div "single-neutral-actions-information Applicants" at bounding box center [1323, 226] width 137 height 28
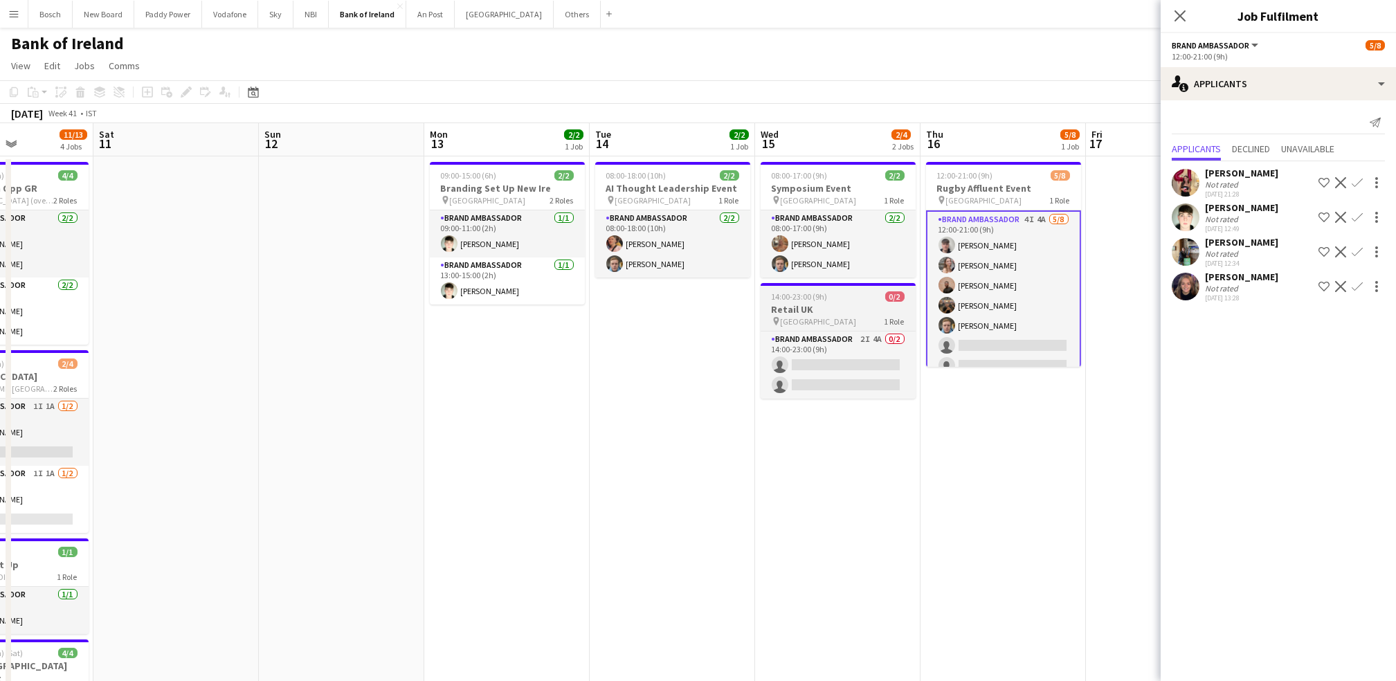
scroll to position [0, 587]
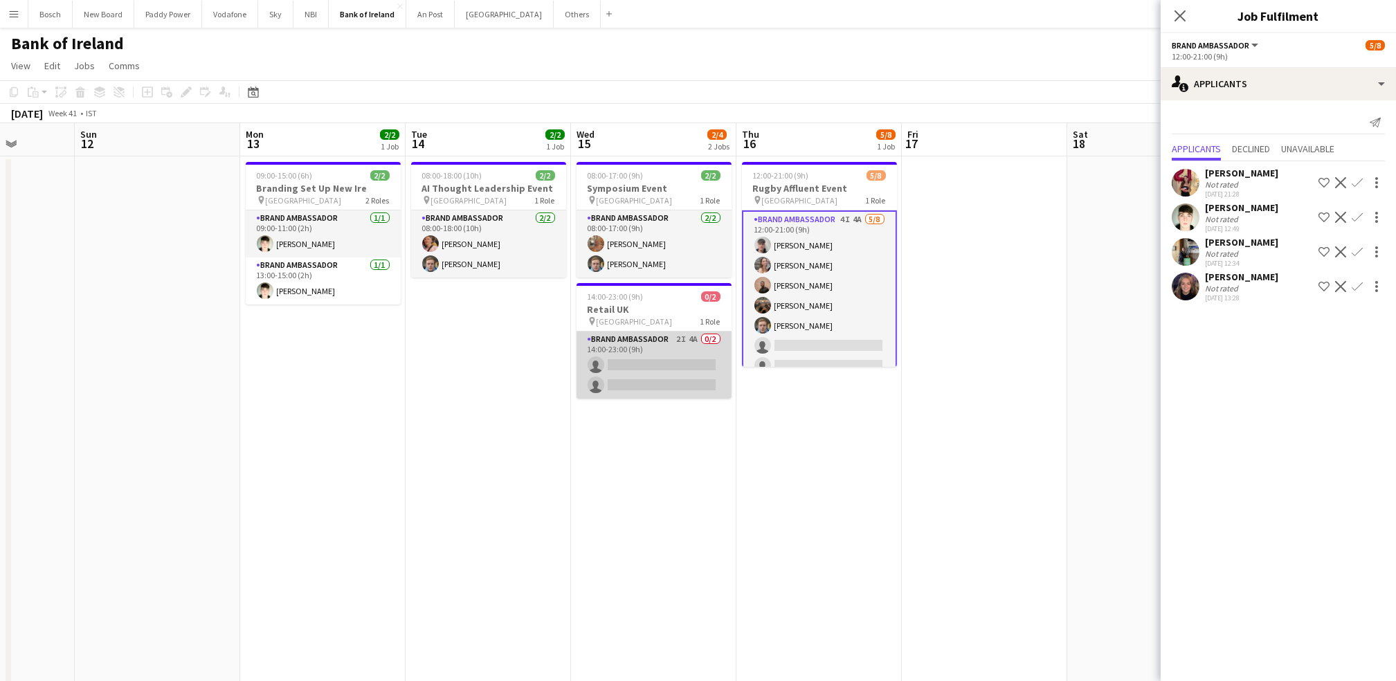
click at [601, 347] on app-card-role "Brand Ambassador 2I 4A 0/2 14:00-23:00 (9h) single-neutral-actions single-neutr…" at bounding box center [653, 364] width 155 height 67
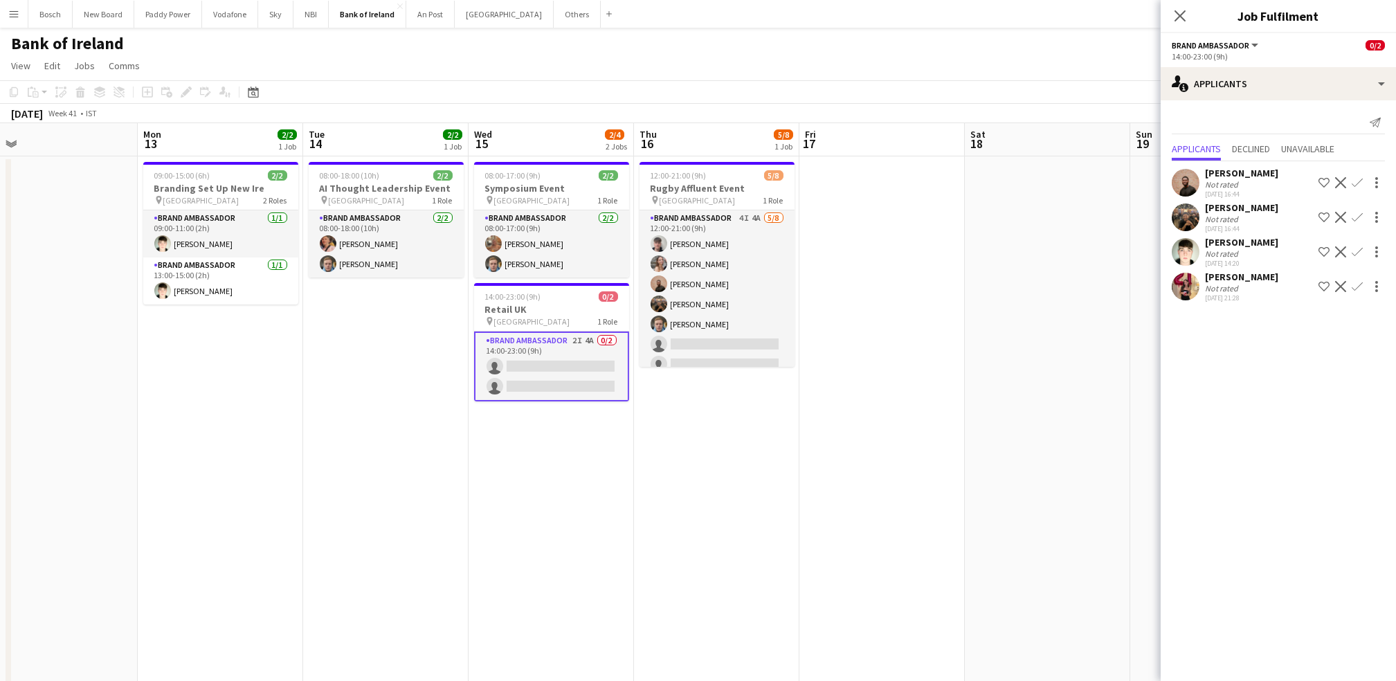
scroll to position [0, 522]
